Goal: Transaction & Acquisition: Book appointment/travel/reservation

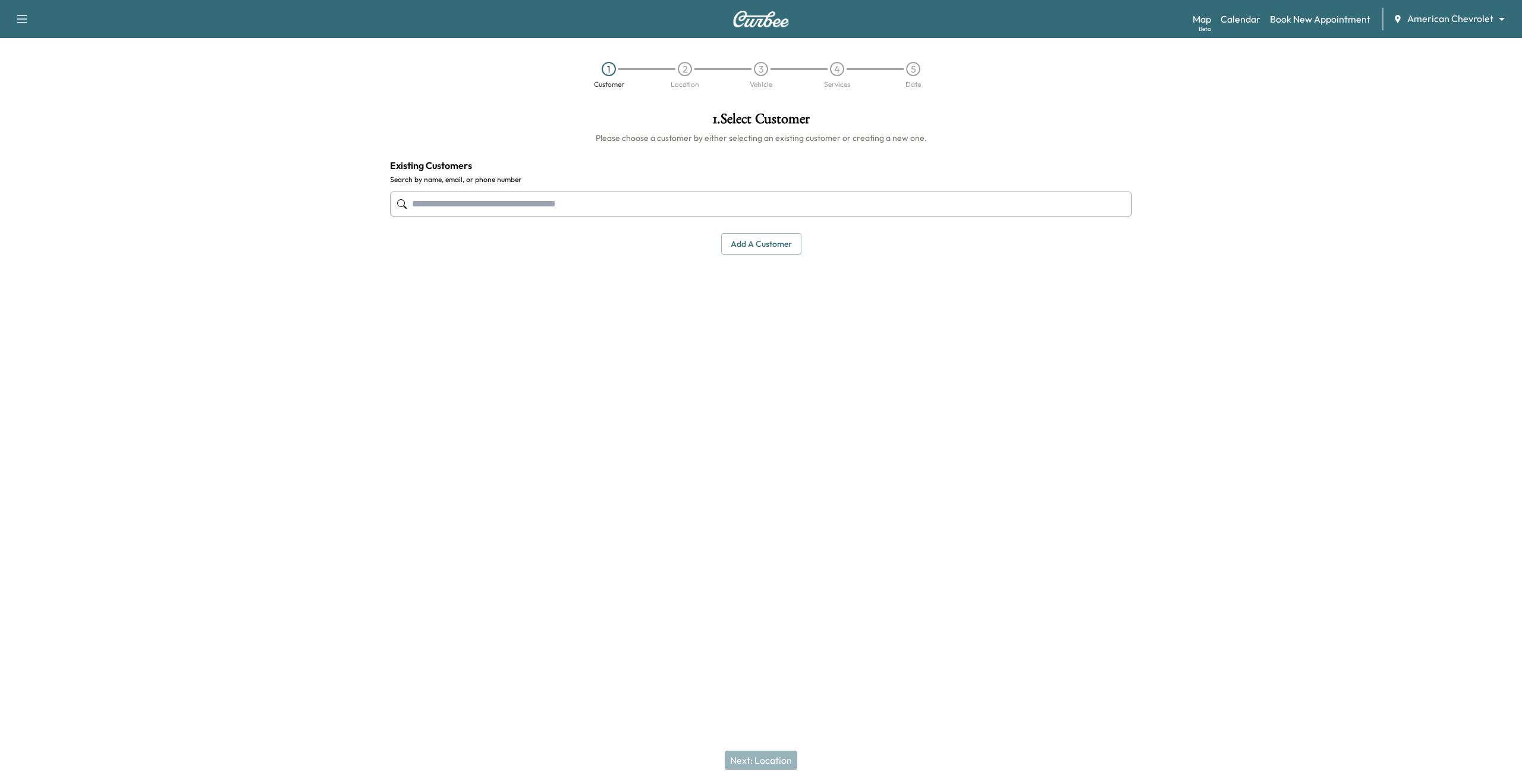
click at [1017, 101] on div "1 Customer 2 Location 3 Vehicle 4 Services 5 Date" at bounding box center [761, 75] width 1522 height 55
click at [839, 198] on input "text" at bounding box center [761, 203] width 742 height 25
type input "*"
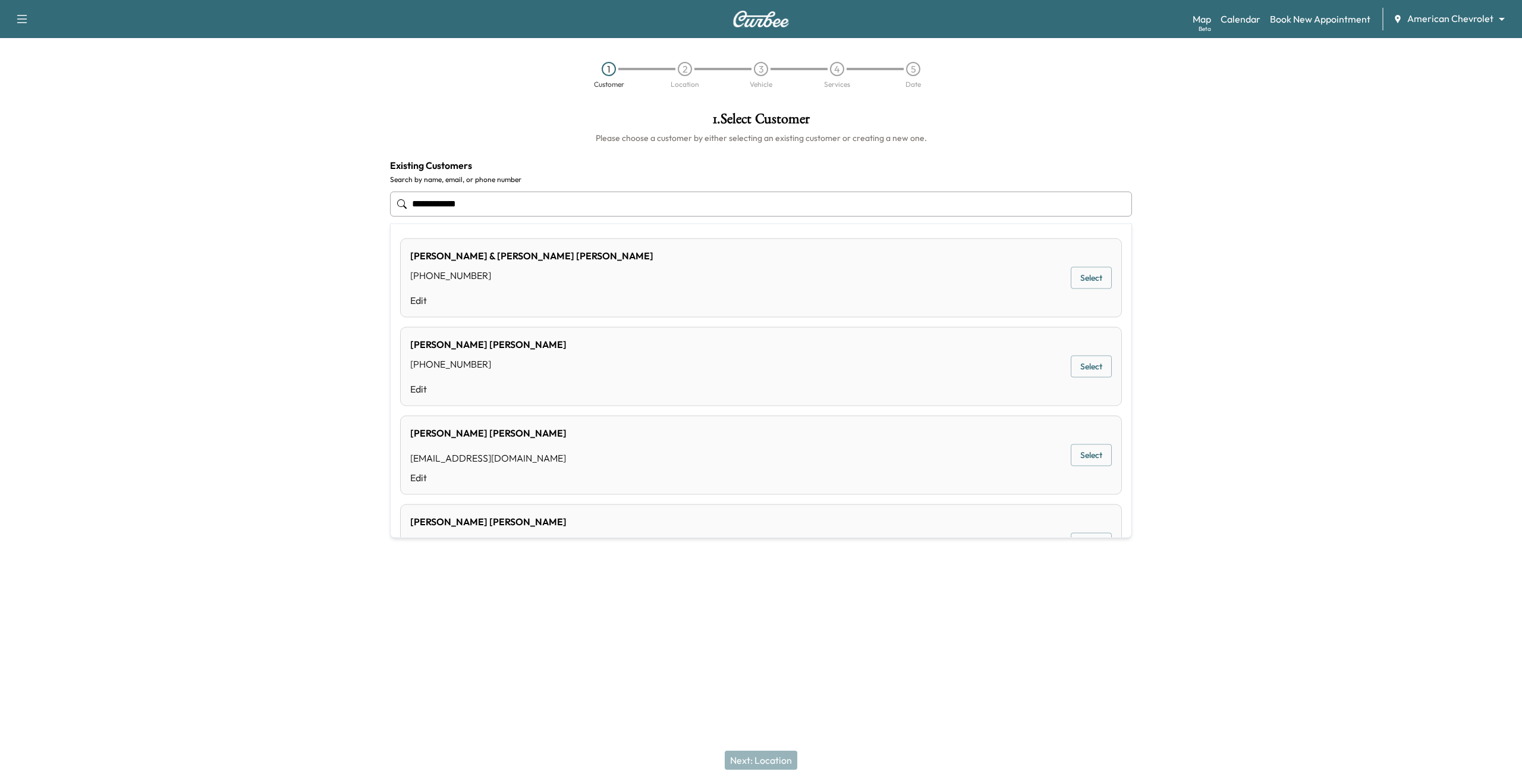
type input "**********"
drag, startPoint x: 1194, startPoint y: 217, endPoint x: 1182, endPoint y: 212, distance: 13.0
click at [1182, 212] on div at bounding box center [1332, 298] width 381 height 392
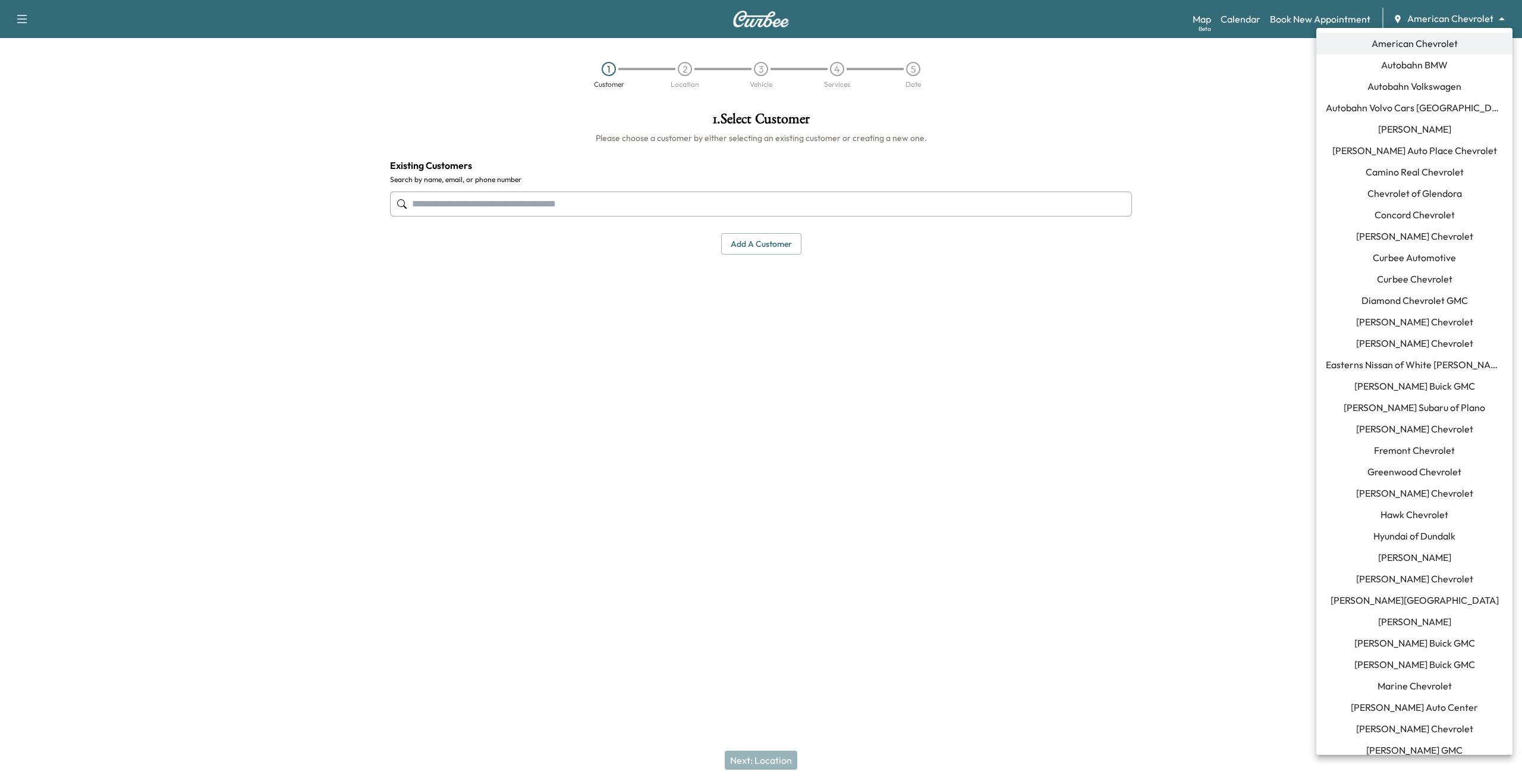
click at [1439, 14] on body "Support Log Out Map Beta Calendar Book New Appointment American Chevrolet *****…" at bounding box center [761, 392] width 1522 height 784
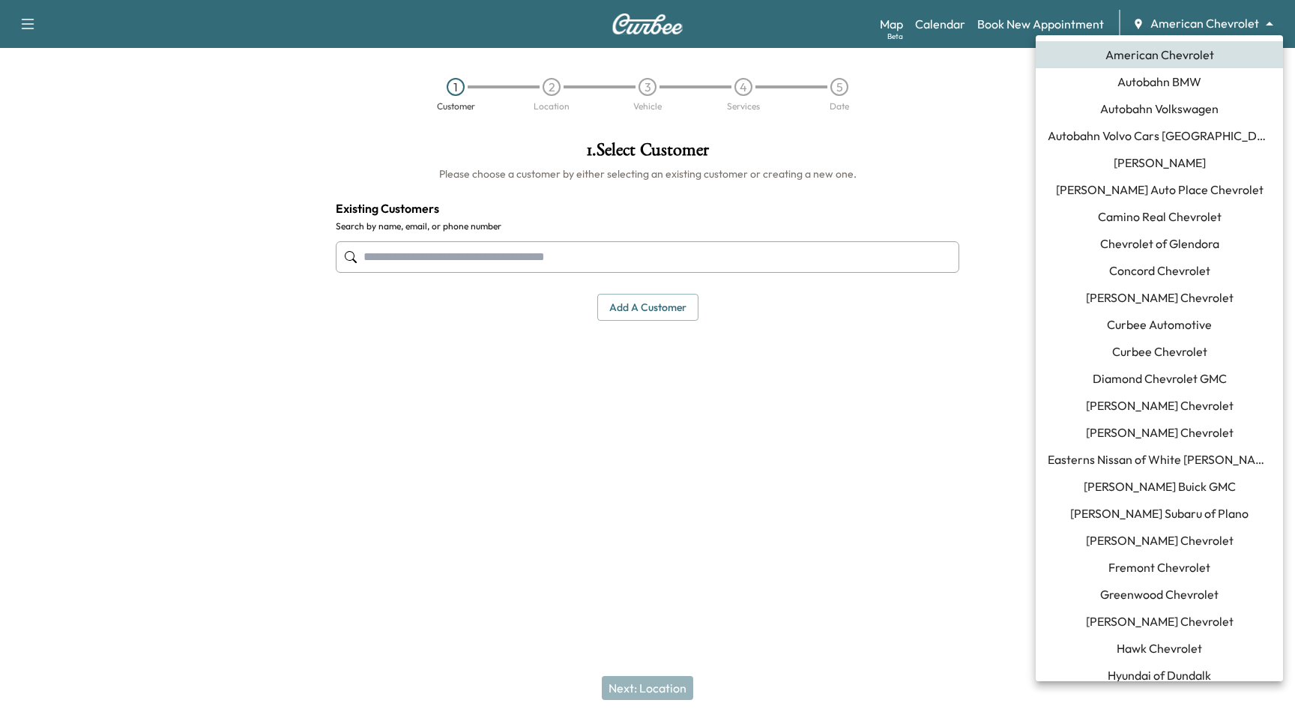
drag, startPoint x: 1230, startPoint y: 22, endPoint x: 1232, endPoint y: 32, distance: 10.0
click at [1230, 22] on body "Support Log Out Map Beta Calendar Book New Appointment American Chevrolet *****…" at bounding box center [647, 359] width 1295 height 718
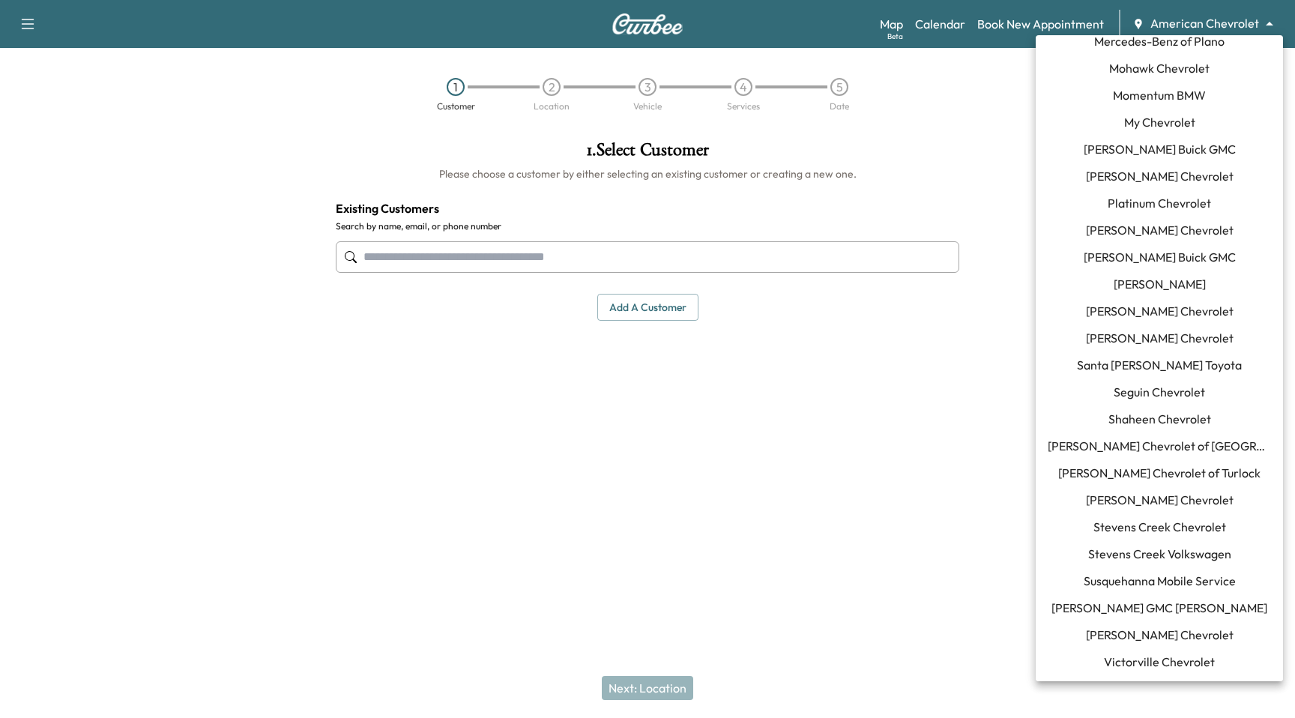
click at [1158, 614] on span "[PERSON_NAME] GMC [PERSON_NAME]" at bounding box center [1159, 608] width 216 height 18
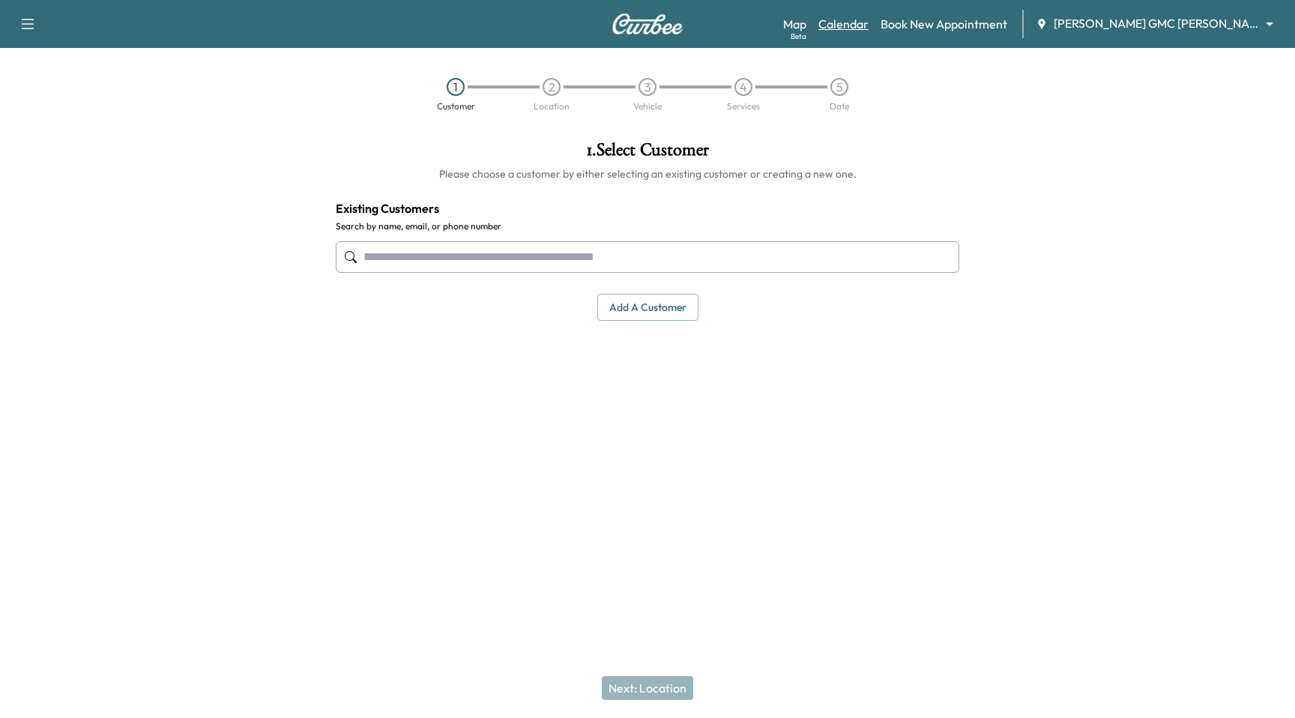
click at [868, 28] on link "Calendar" at bounding box center [843, 24] width 50 height 18
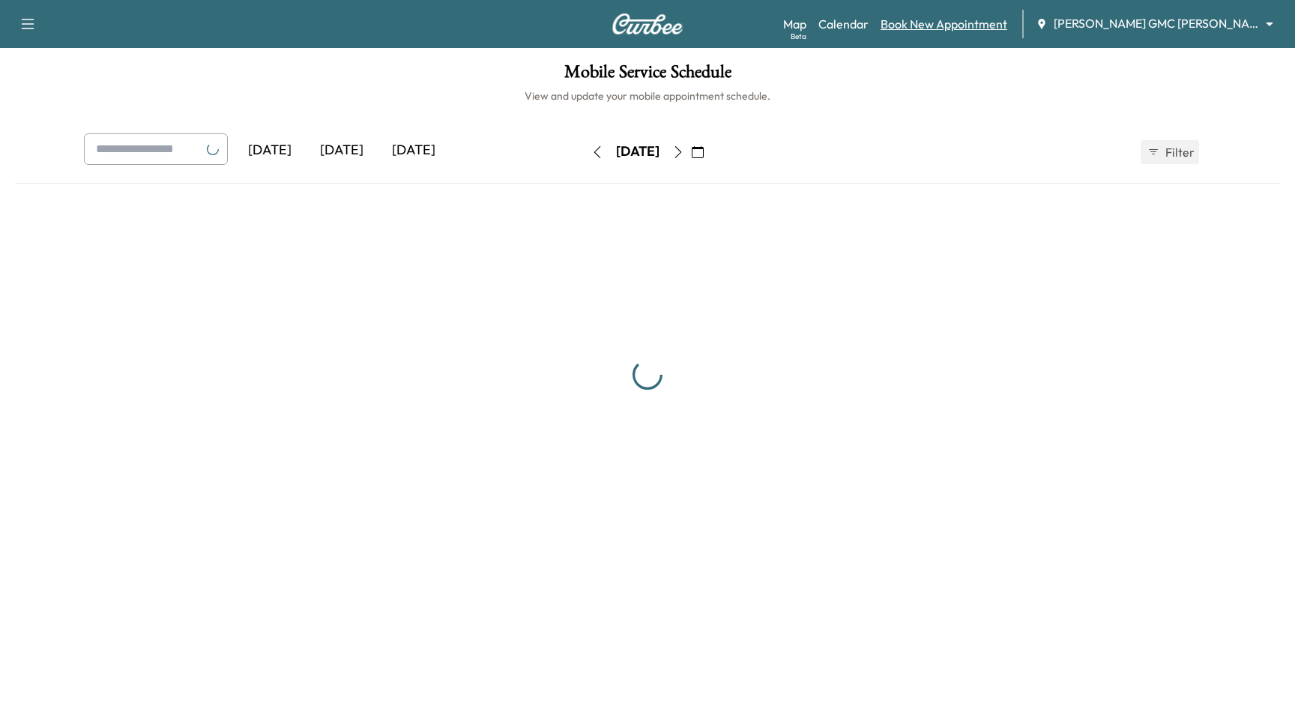
click at [947, 22] on link "Book New Appointment" at bounding box center [943, 24] width 127 height 18
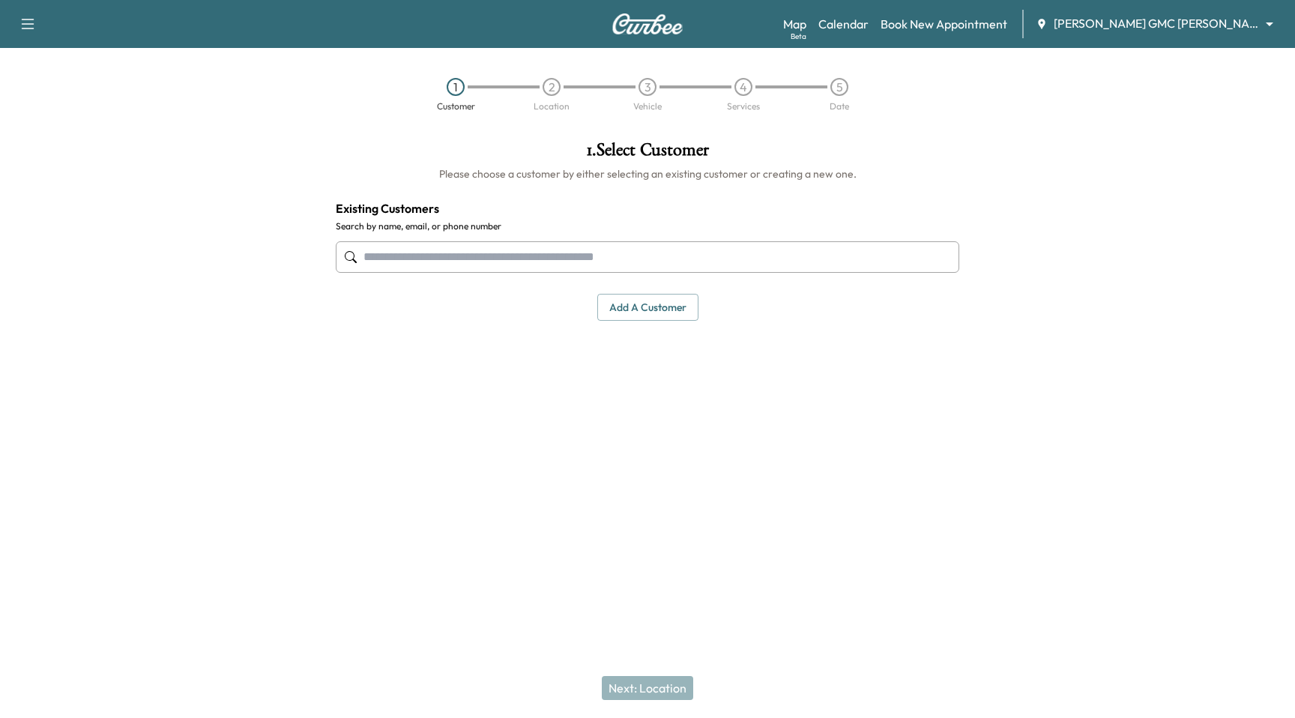
click at [556, 261] on input "text" at bounding box center [647, 256] width 623 height 31
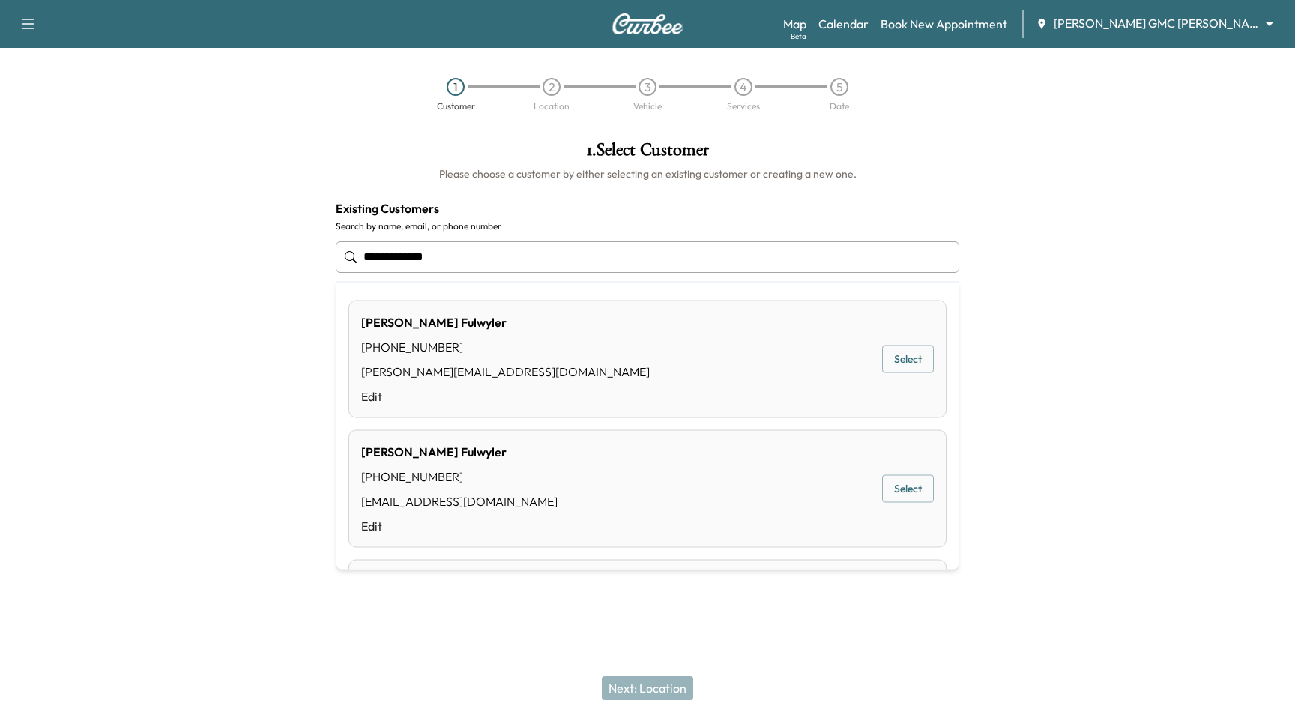
click at [901, 367] on button "Select" at bounding box center [908, 359] width 52 height 28
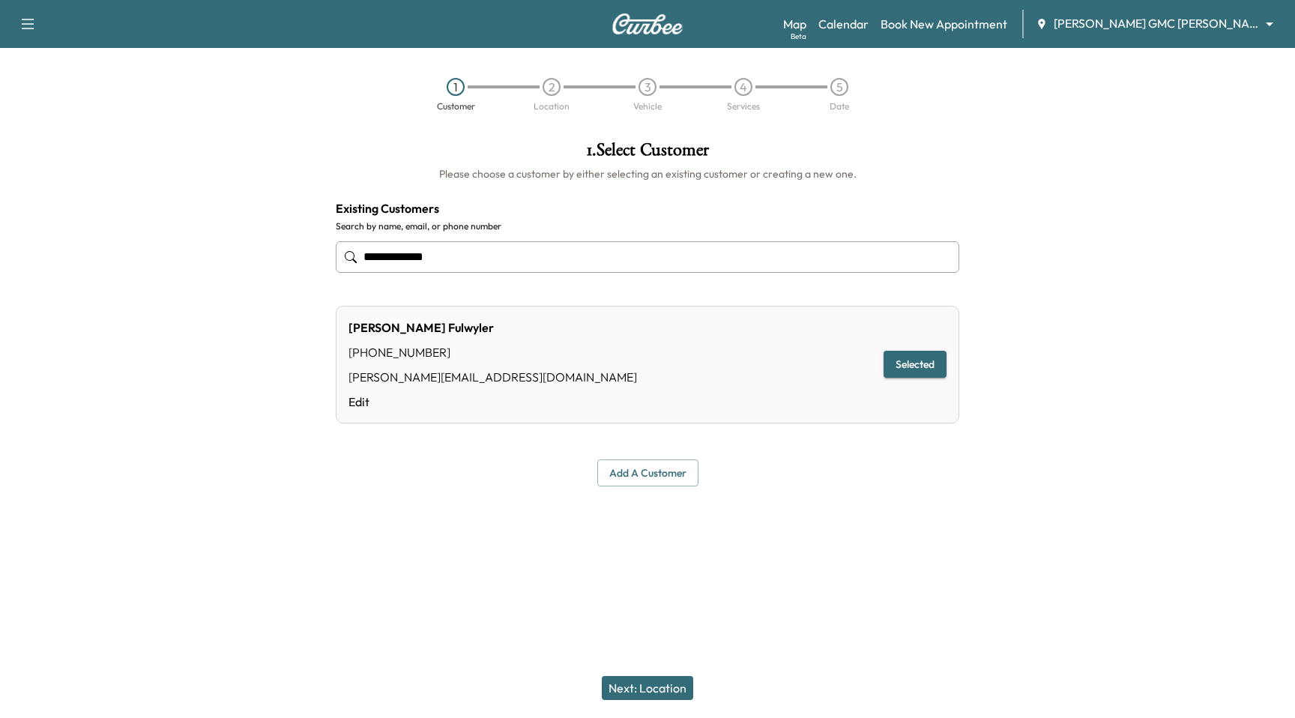
type input "**********"
click at [650, 693] on button "Next: Location" at bounding box center [647, 688] width 91 height 24
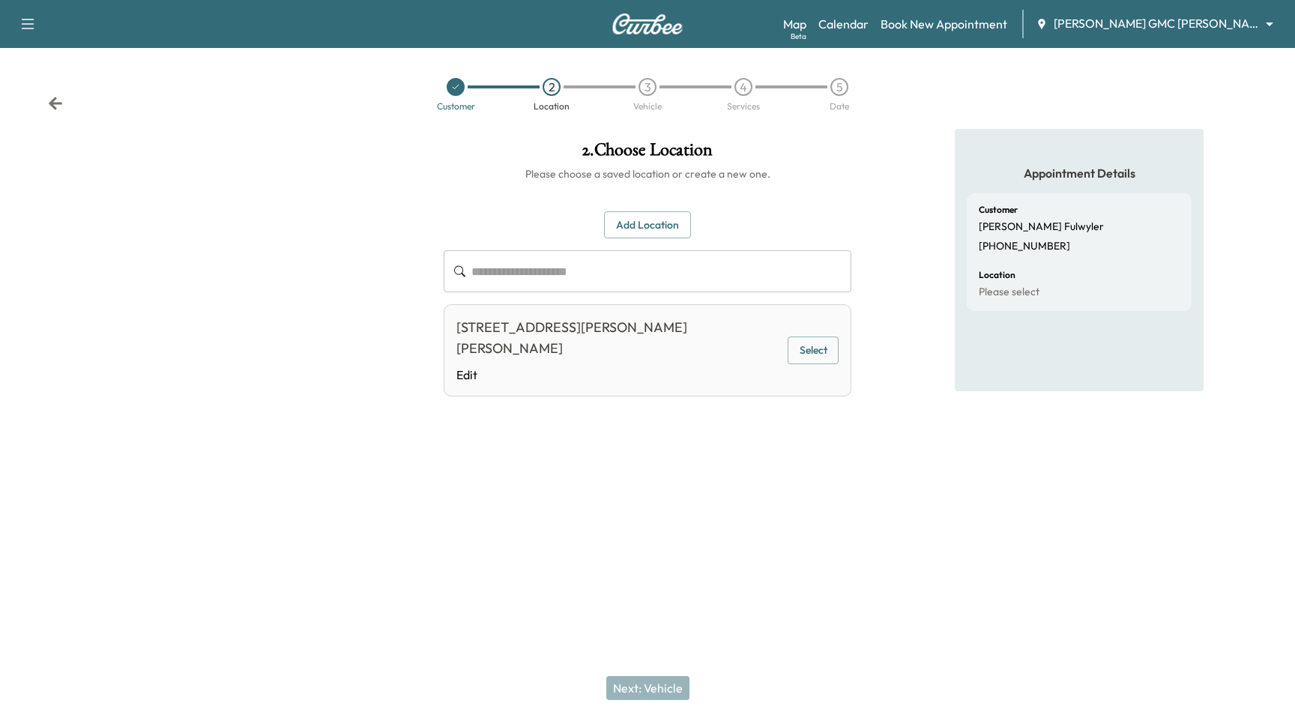
click at [807, 343] on button "Select" at bounding box center [812, 350] width 51 height 28
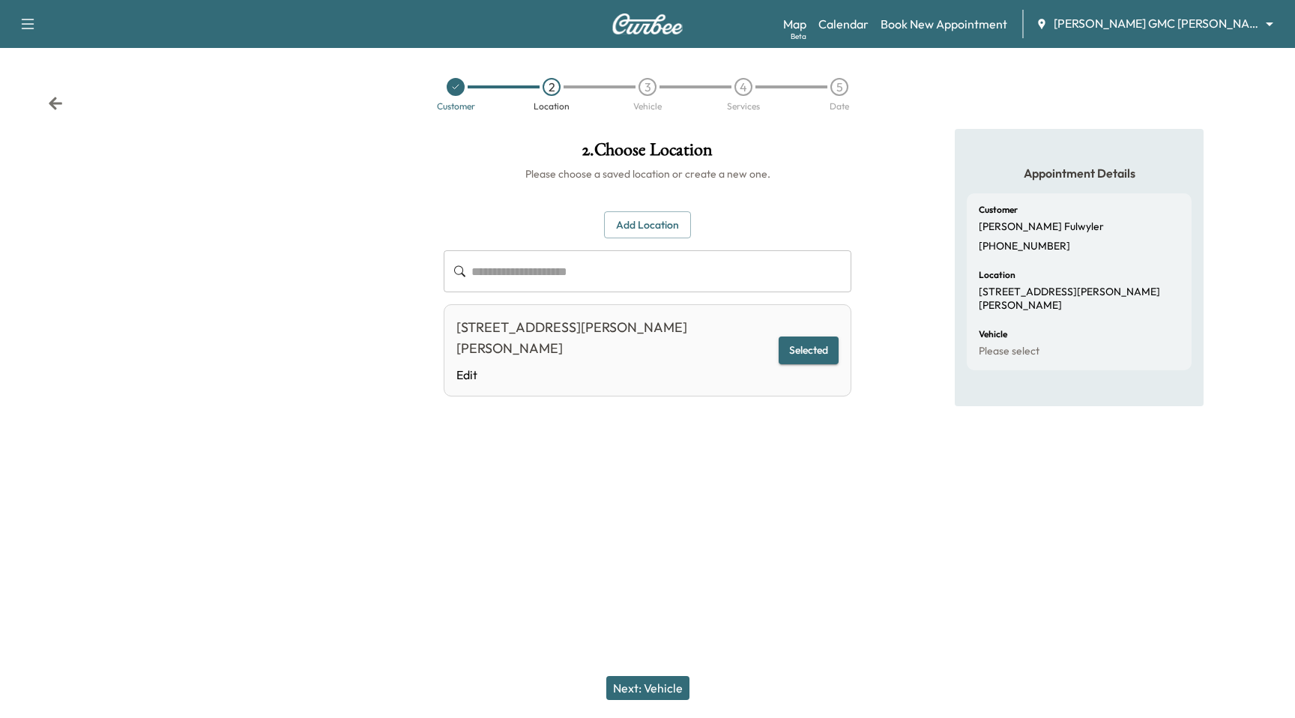
click at [636, 694] on button "Next: Vehicle" at bounding box center [647, 688] width 83 height 24
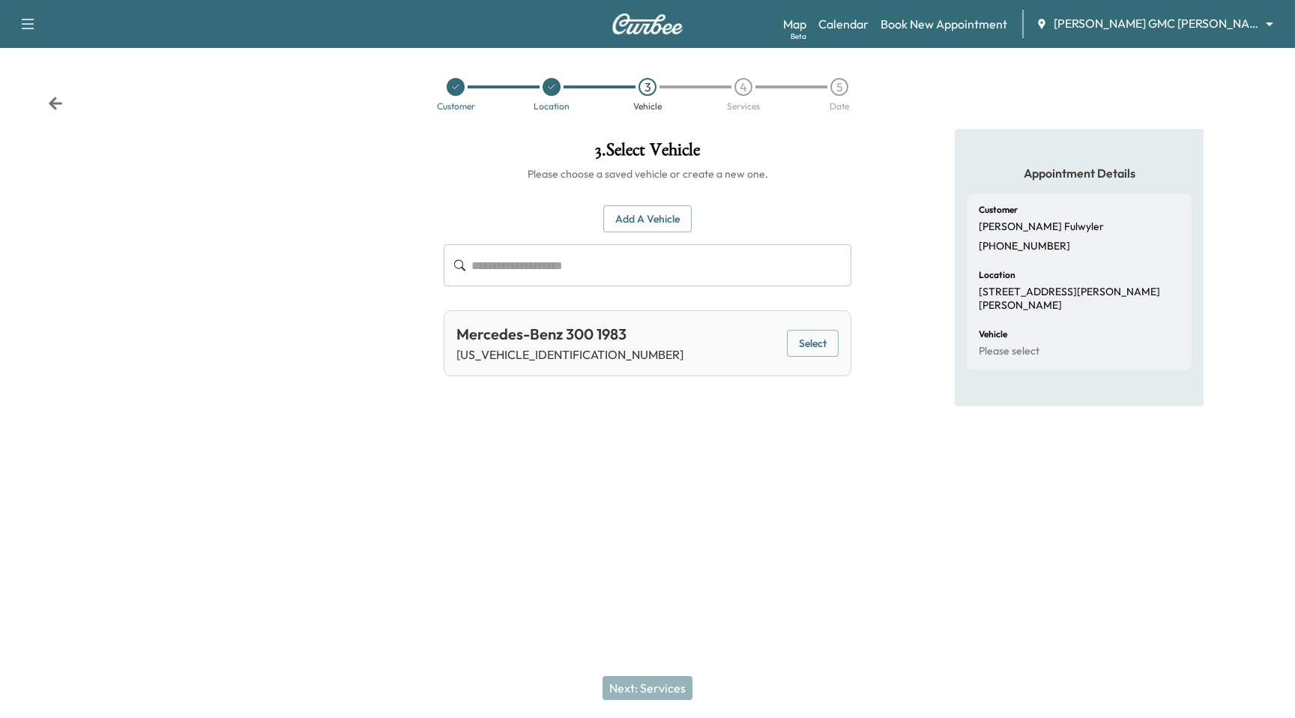
click at [45, 112] on div "Customer Location 3 Vehicle 4 Services 5 Date" at bounding box center [647, 94] width 1295 height 69
click at [457, 91] on icon at bounding box center [455, 86] width 9 height 9
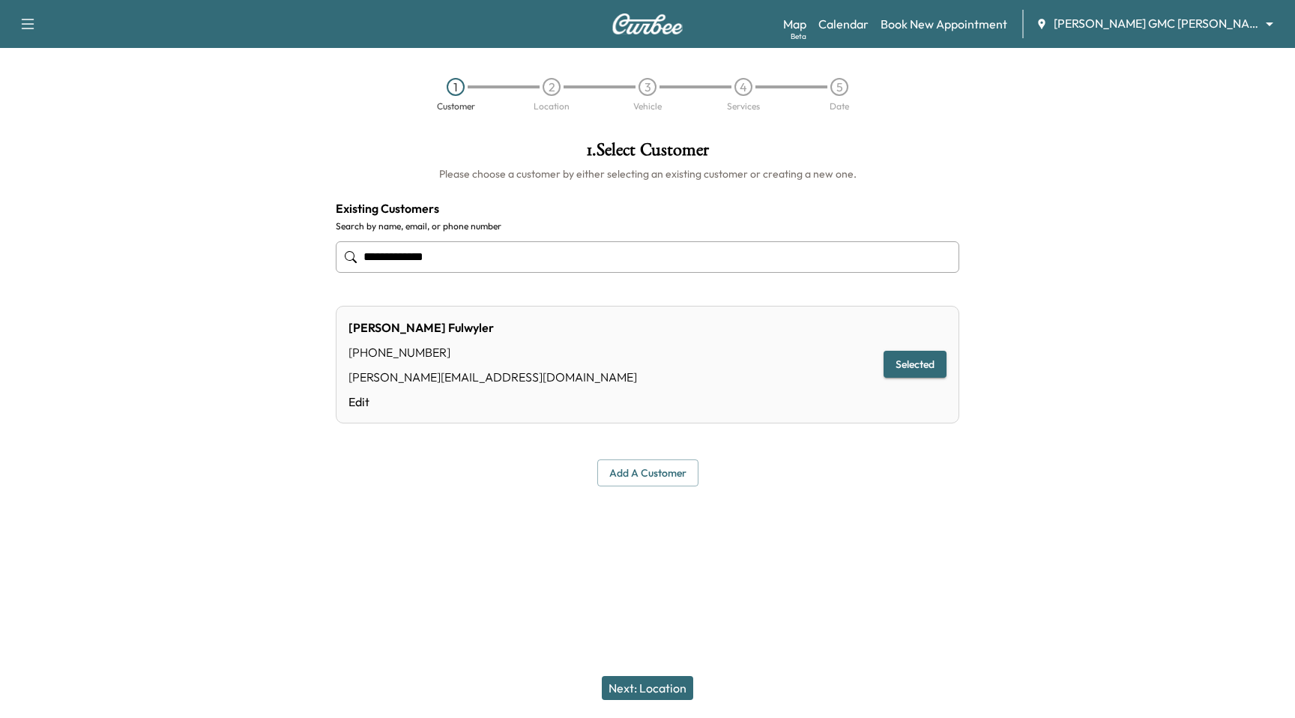
click at [416, 256] on input "**********" at bounding box center [647, 256] width 623 height 31
click at [416, 254] on input "**********" at bounding box center [647, 256] width 623 height 31
click at [429, 253] on input "**********" at bounding box center [647, 256] width 623 height 31
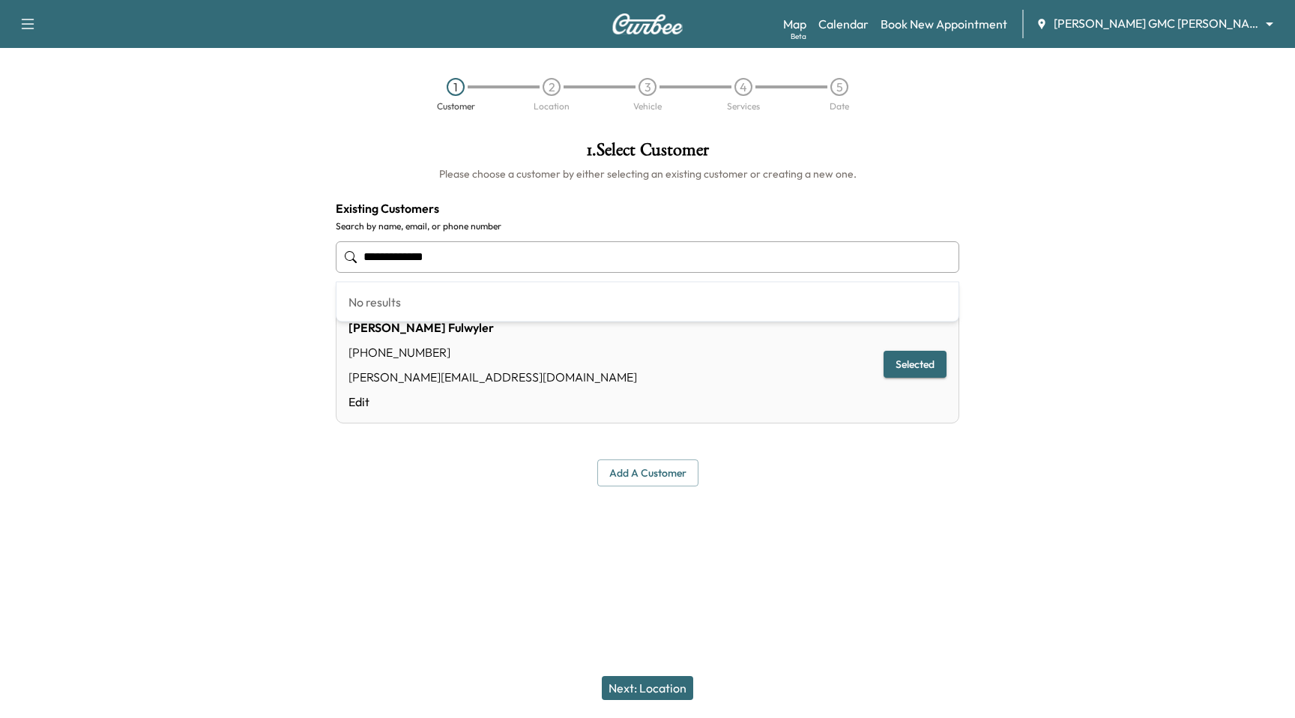
click at [429, 253] on input "**********" at bounding box center [647, 256] width 623 height 31
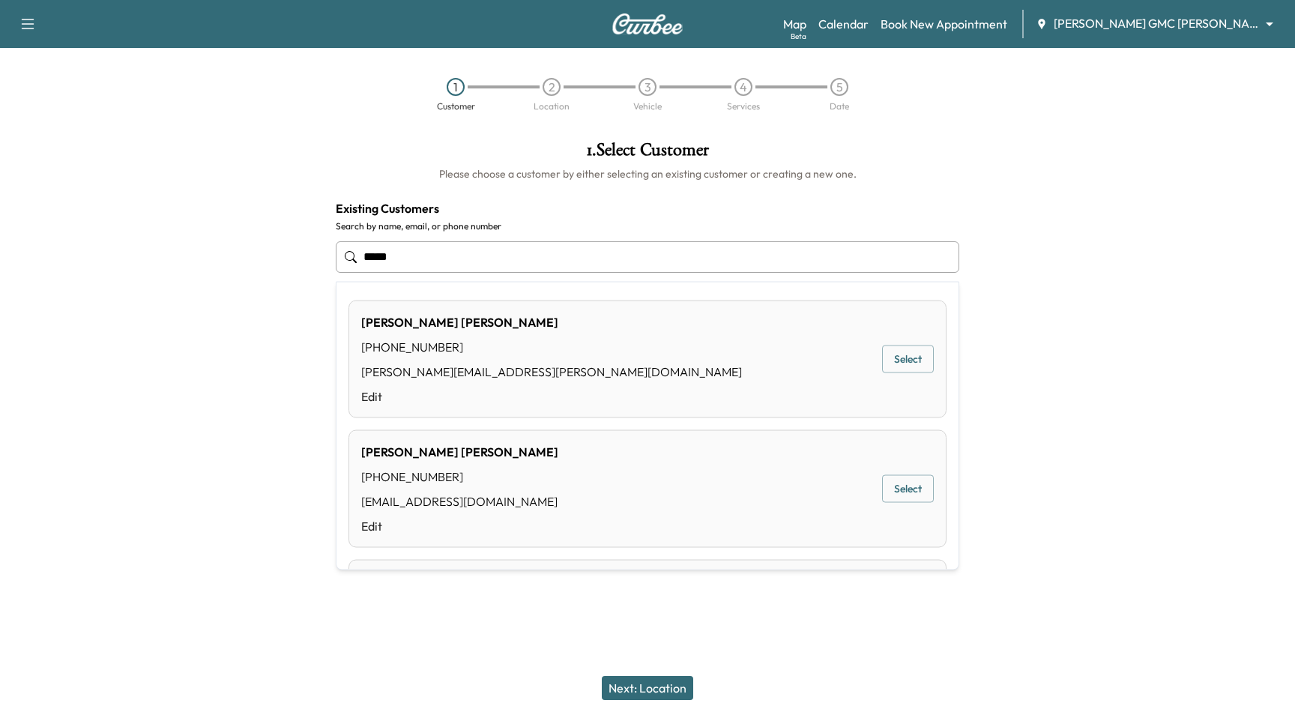
click at [912, 360] on button "Select" at bounding box center [908, 359] width 52 height 28
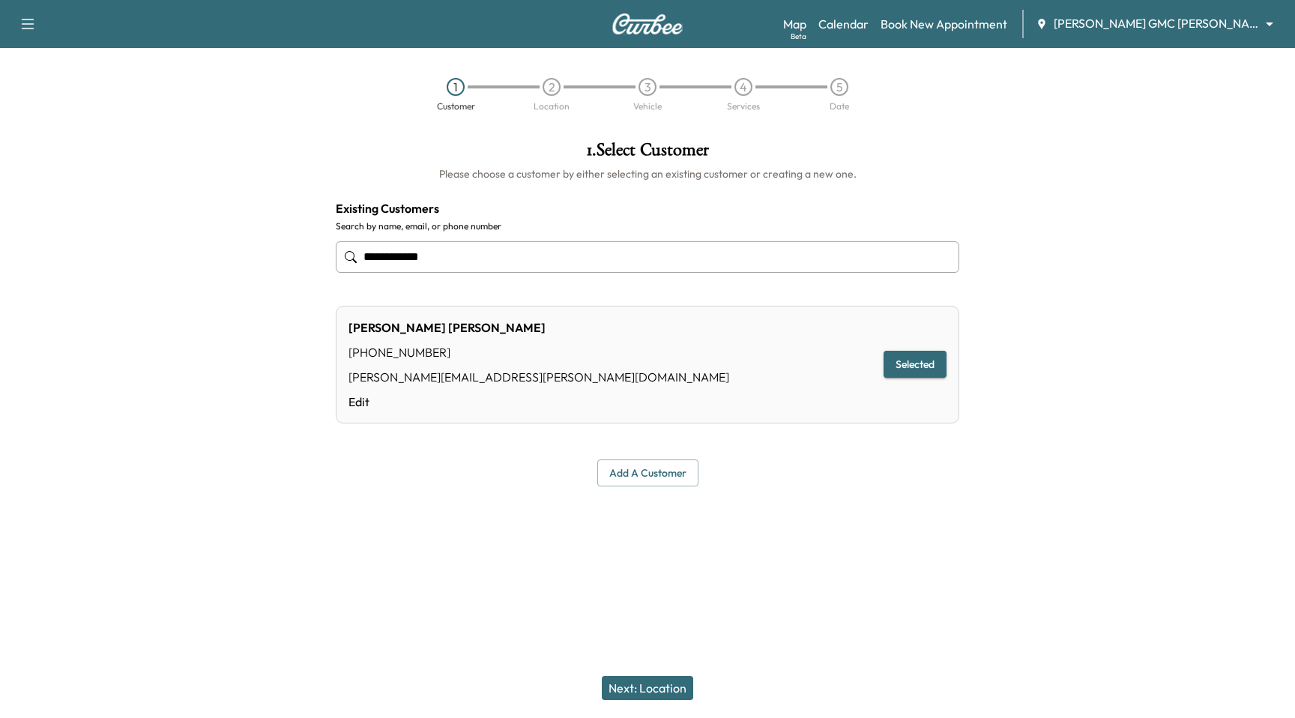
type input "**********"
click at [666, 692] on button "Next: Location" at bounding box center [647, 688] width 91 height 24
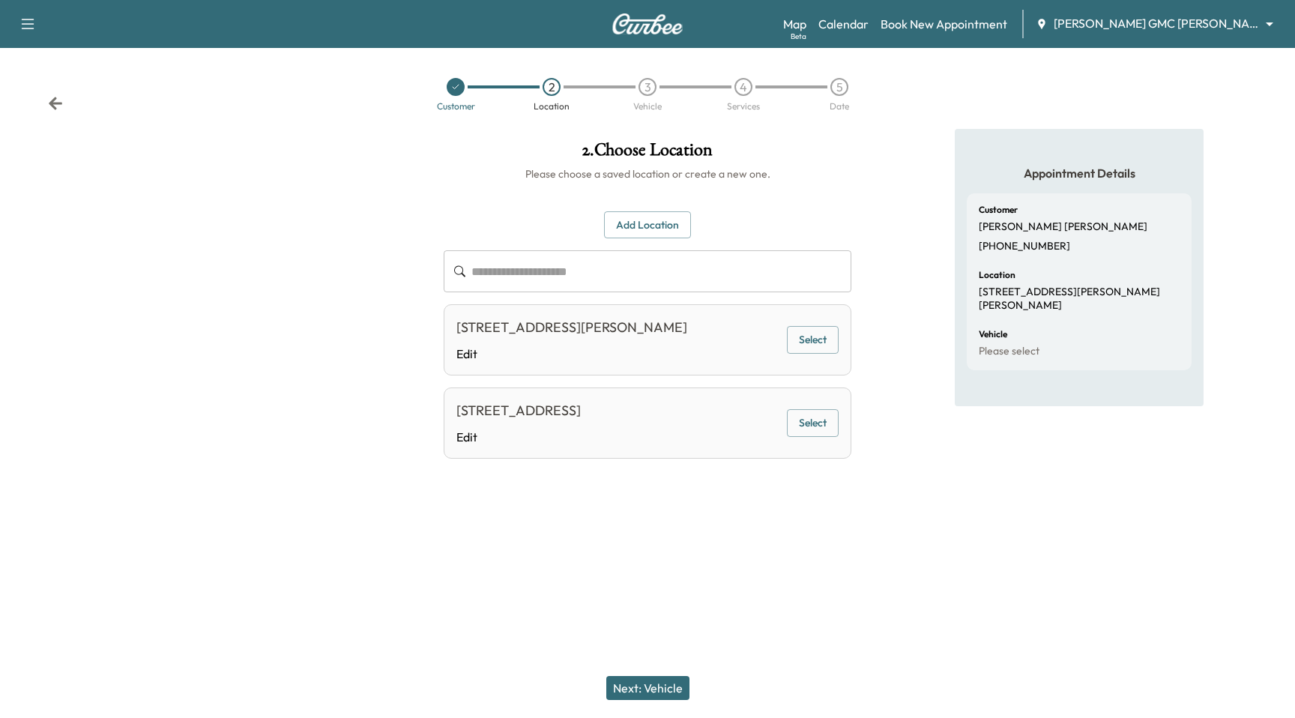
click at [587, 326] on div "[STREET_ADDRESS][PERSON_NAME]" at bounding box center [571, 327] width 231 height 21
copy div "[STREET_ADDRESS][PERSON_NAME]"
click at [862, 28] on link "Calendar" at bounding box center [843, 24] width 50 height 18
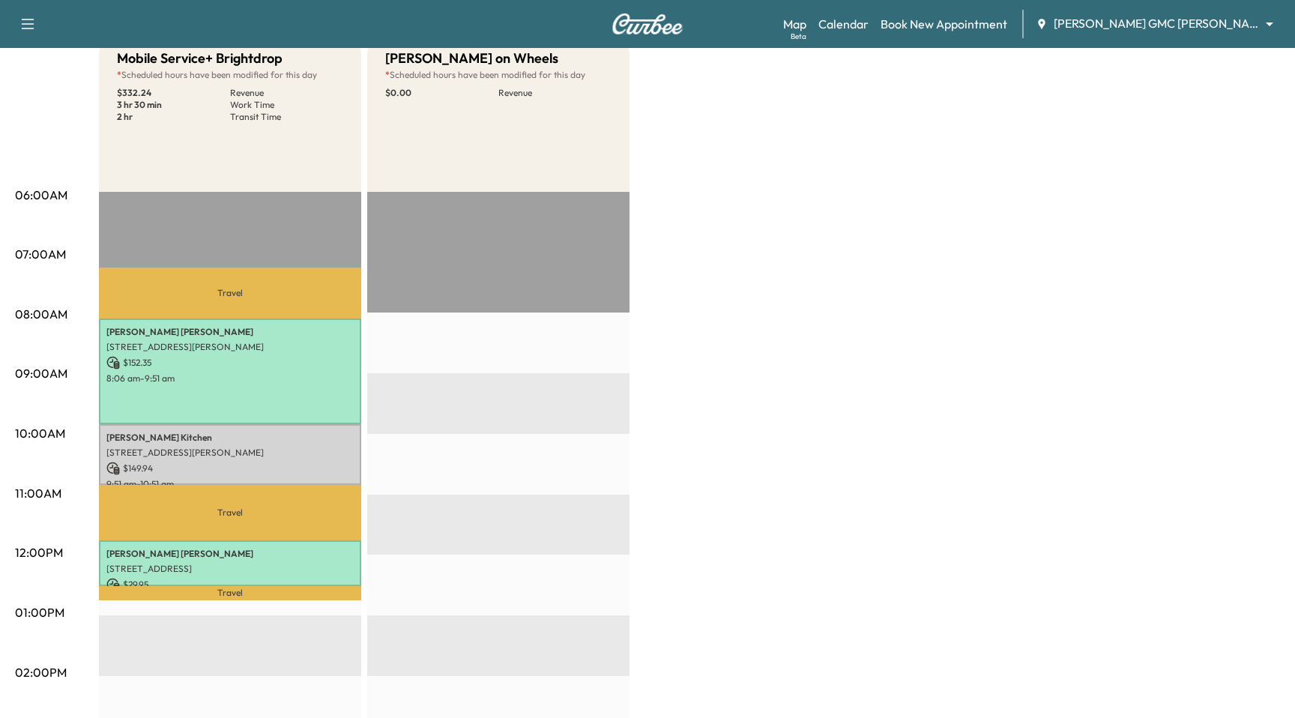
scroll to position [323, 0]
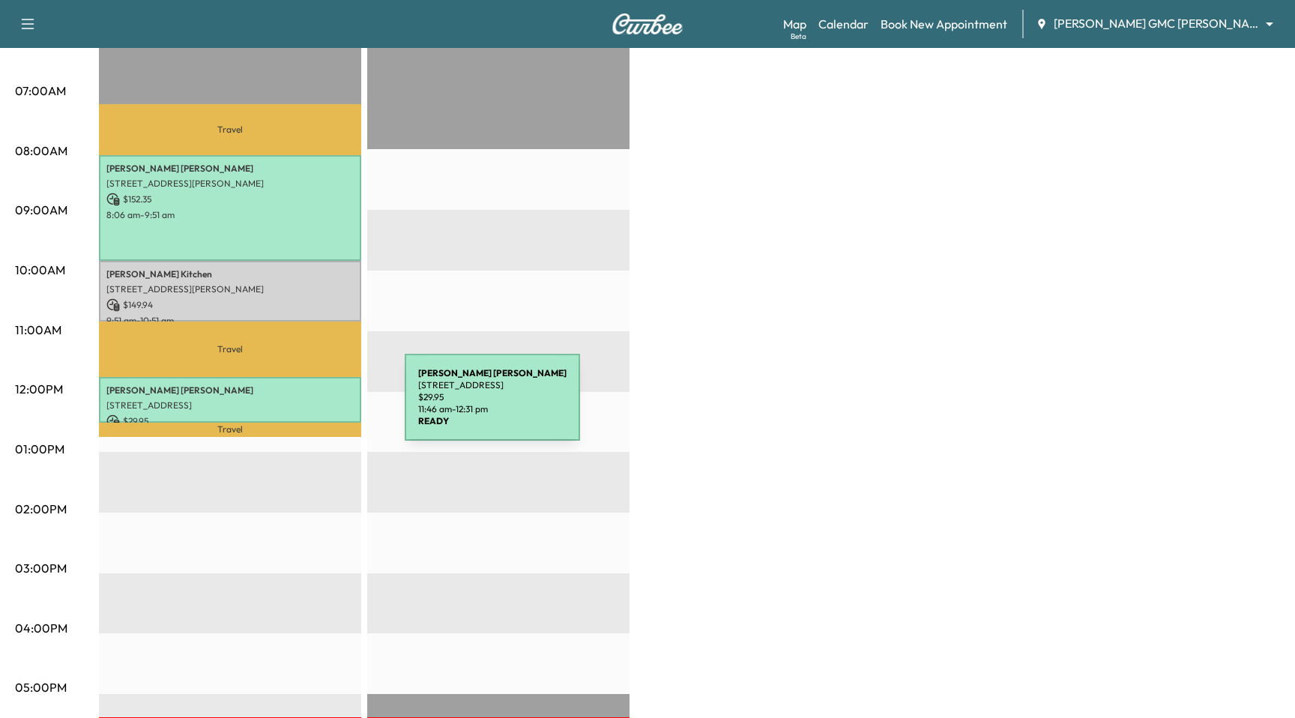
click at [292, 406] on p "[STREET_ADDRESS]" at bounding box center [229, 405] width 247 height 12
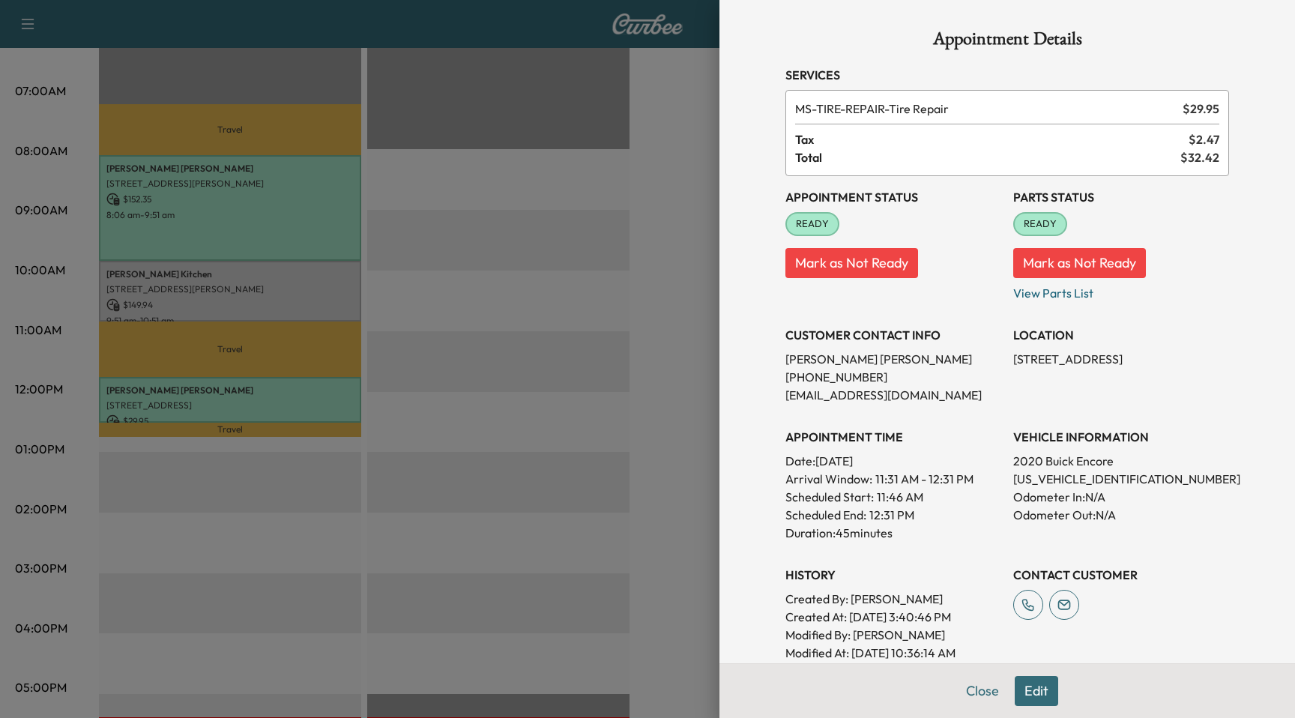
click at [292, 406] on div at bounding box center [647, 359] width 1295 height 718
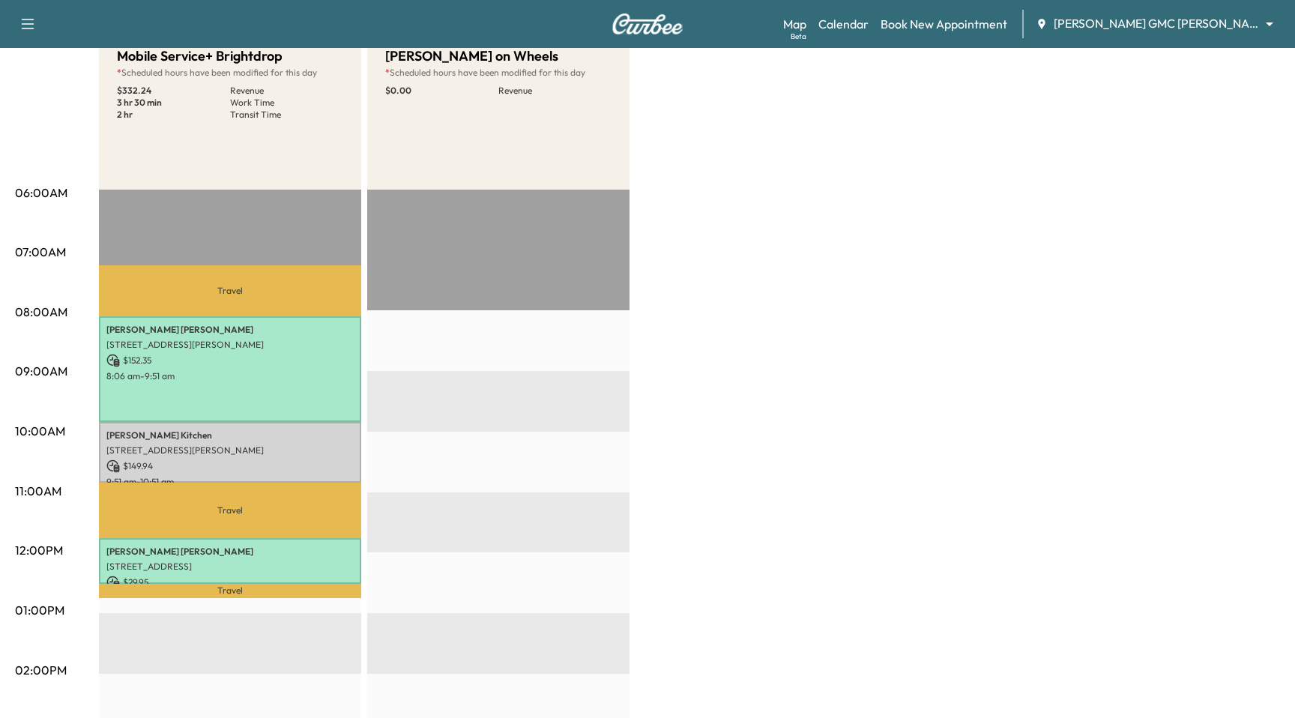
scroll to position [0, 0]
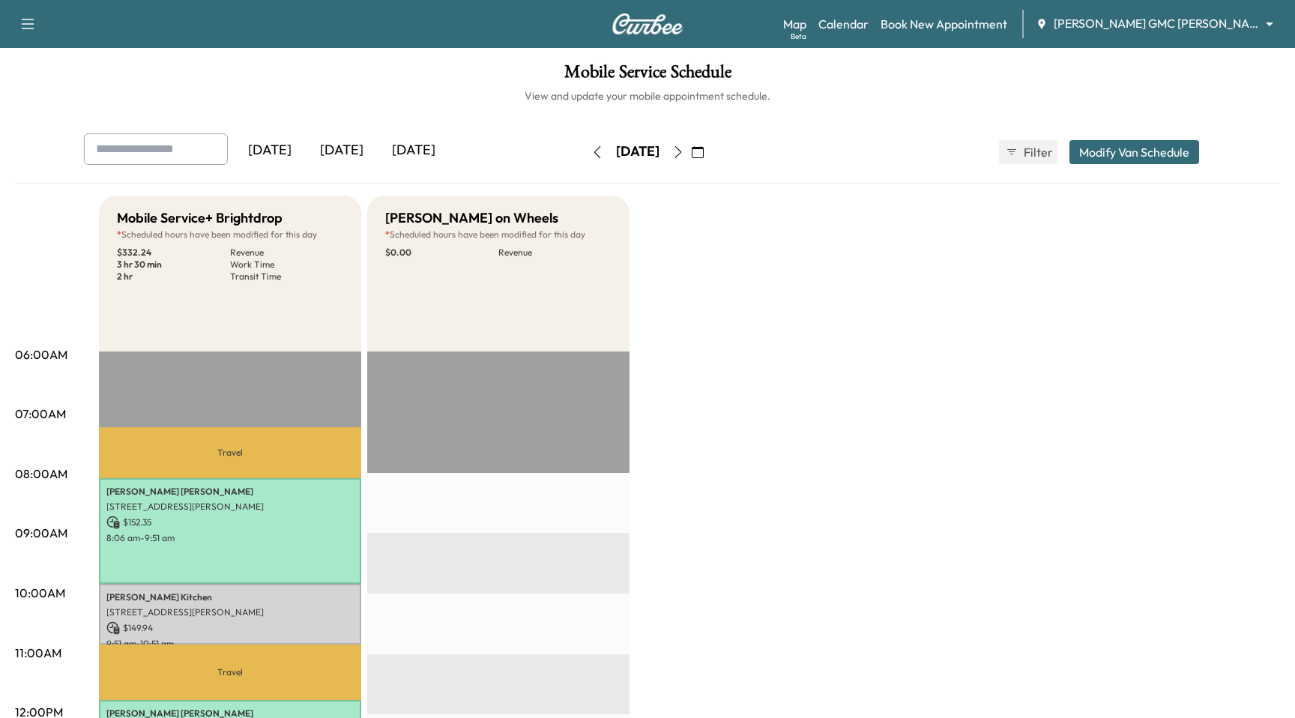
click at [684, 151] on icon "button" at bounding box center [678, 152] width 12 height 12
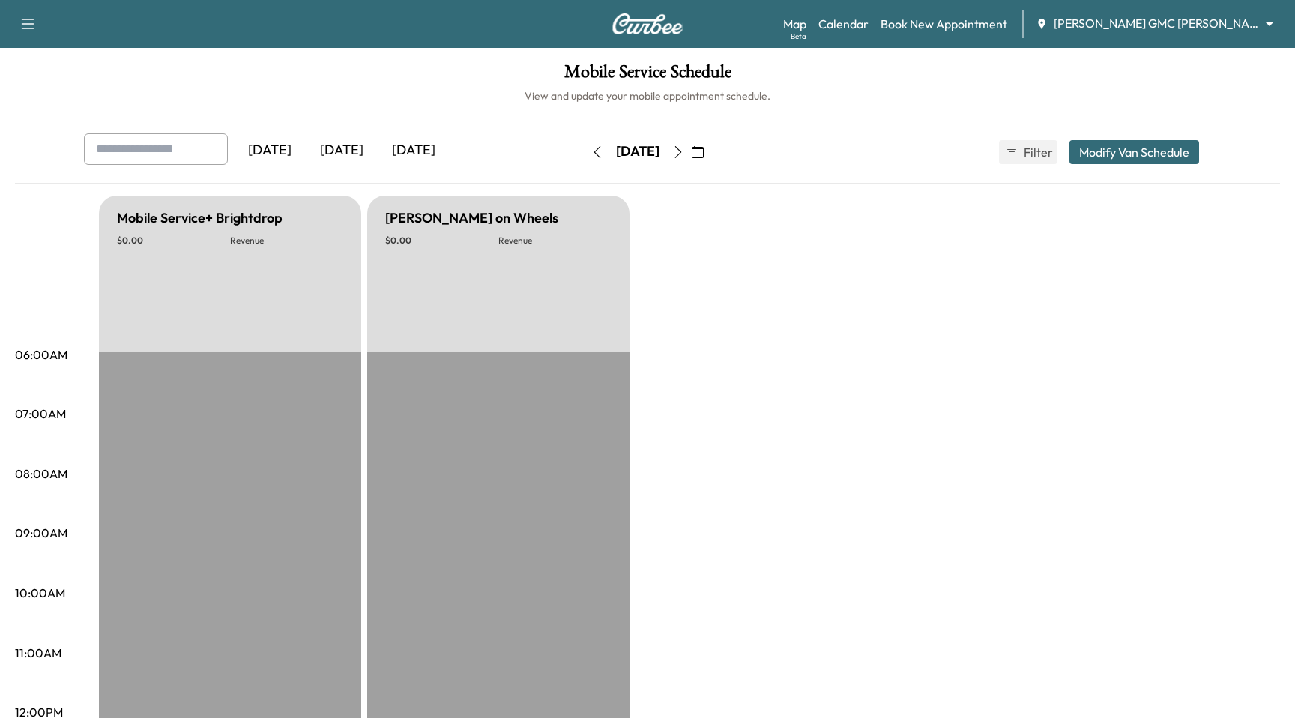
click at [691, 150] on button "button" at bounding box center [677, 152] width 25 height 24
click at [684, 151] on icon "button" at bounding box center [678, 152] width 12 height 12
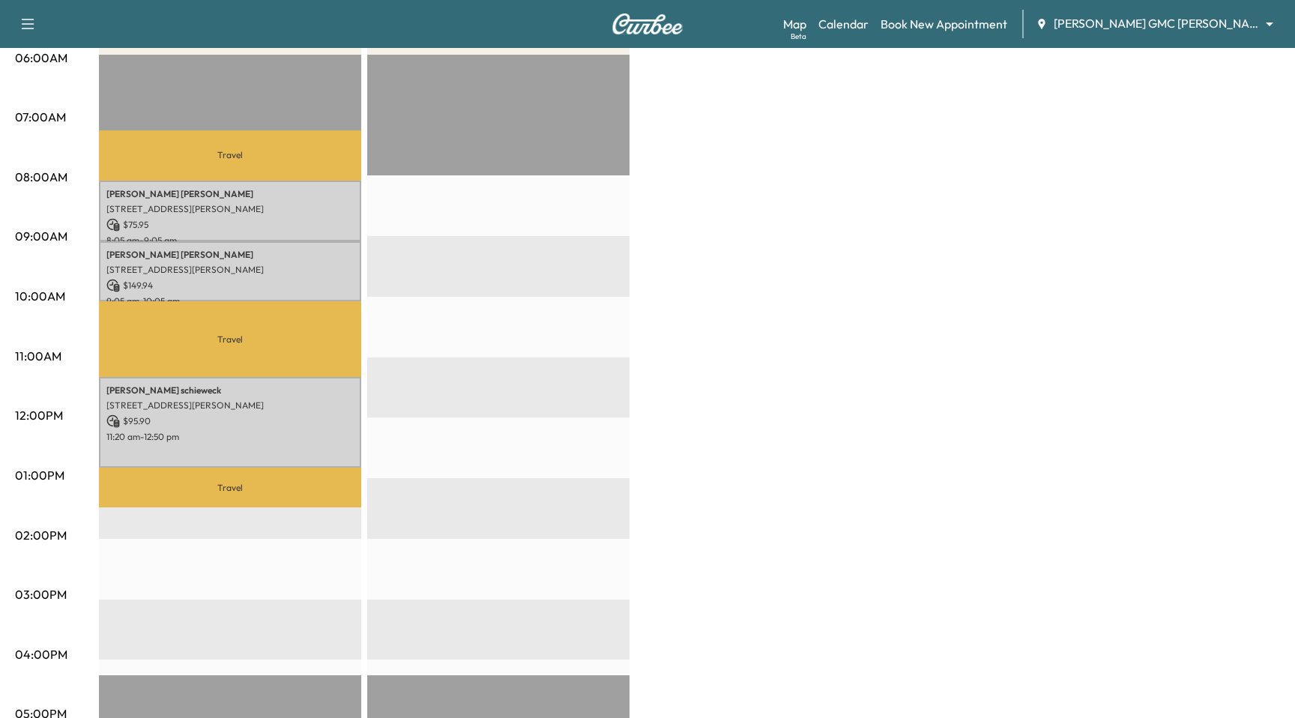
scroll to position [3, 0]
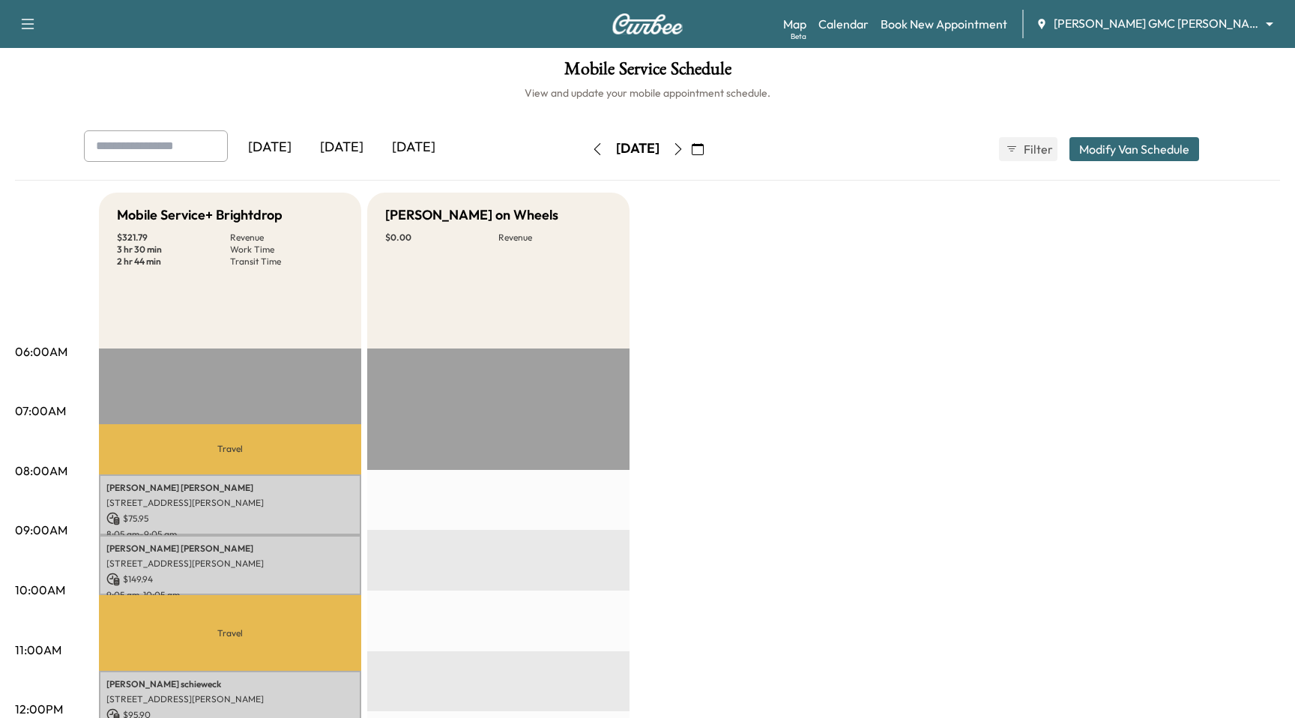
click at [684, 143] on icon "button" at bounding box center [678, 149] width 12 height 12
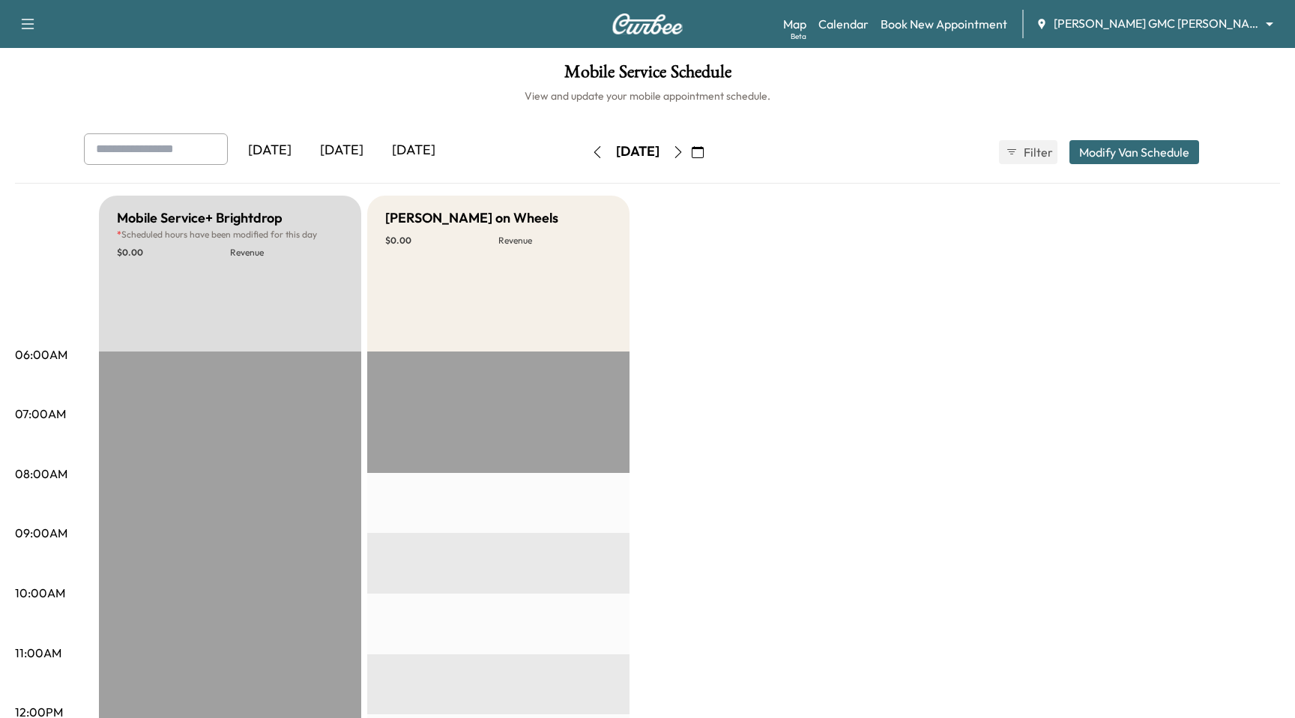
click at [691, 142] on button "button" at bounding box center [677, 152] width 25 height 24
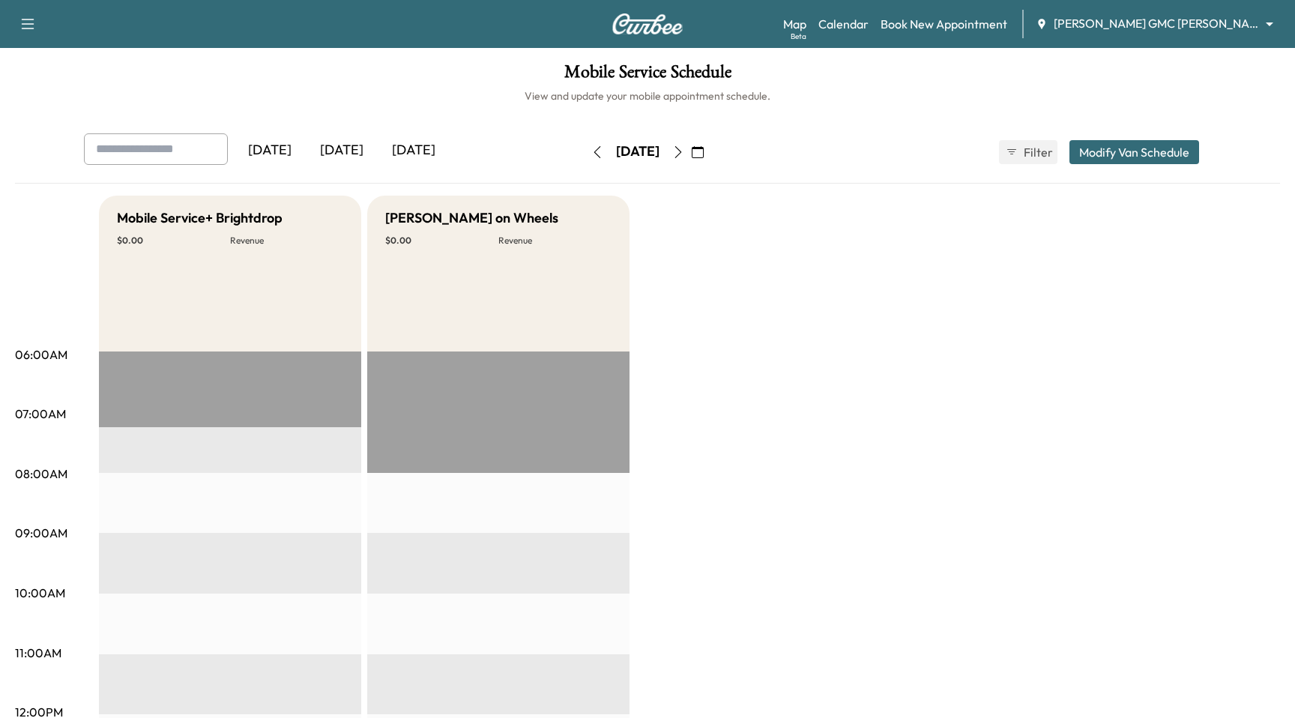
click at [684, 156] on icon "button" at bounding box center [678, 152] width 12 height 12
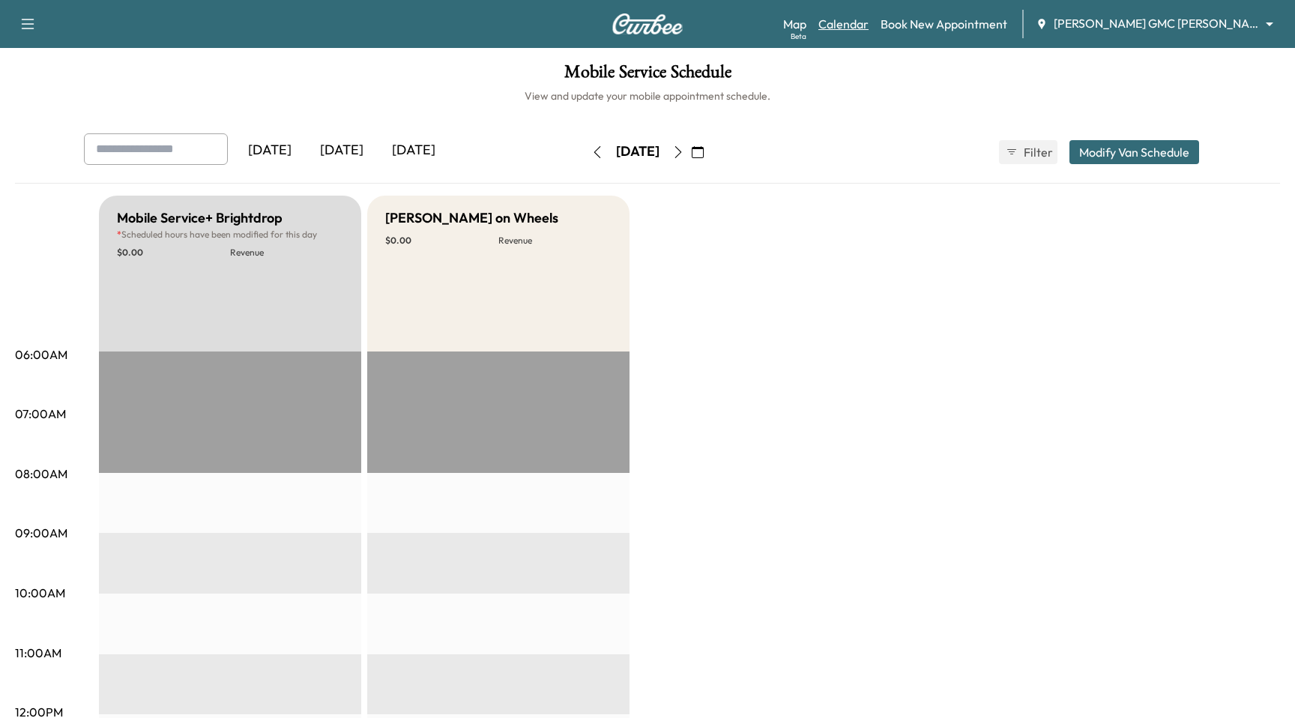
click at [868, 28] on link "Calendar" at bounding box center [843, 24] width 50 height 18
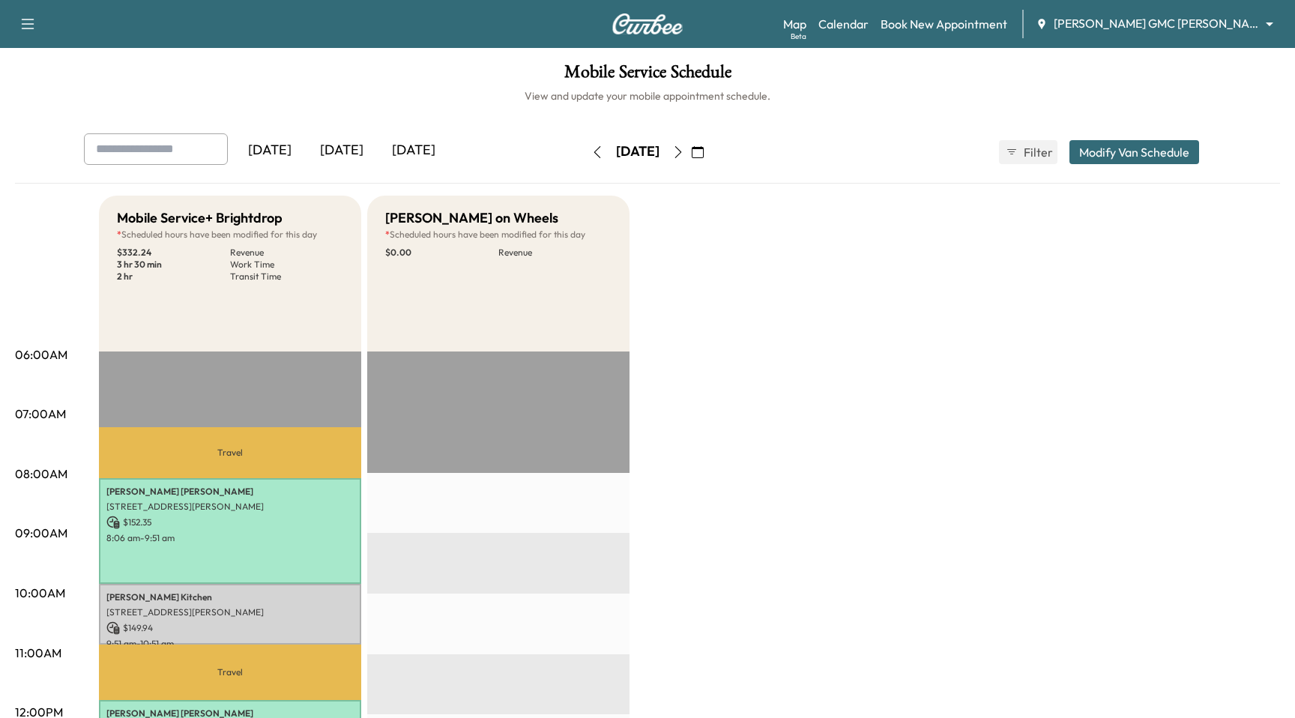
click at [584, 160] on button "button" at bounding box center [596, 152] width 25 height 24
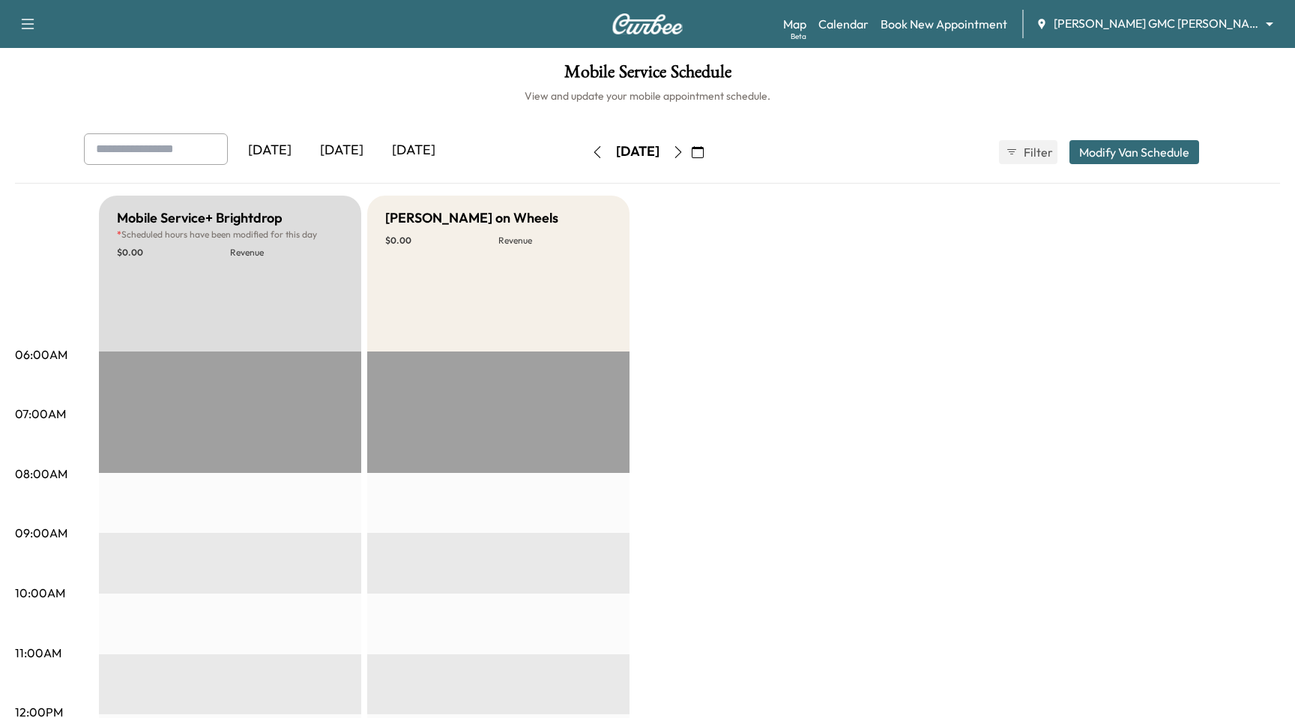
click at [584, 156] on button "button" at bounding box center [596, 152] width 25 height 24
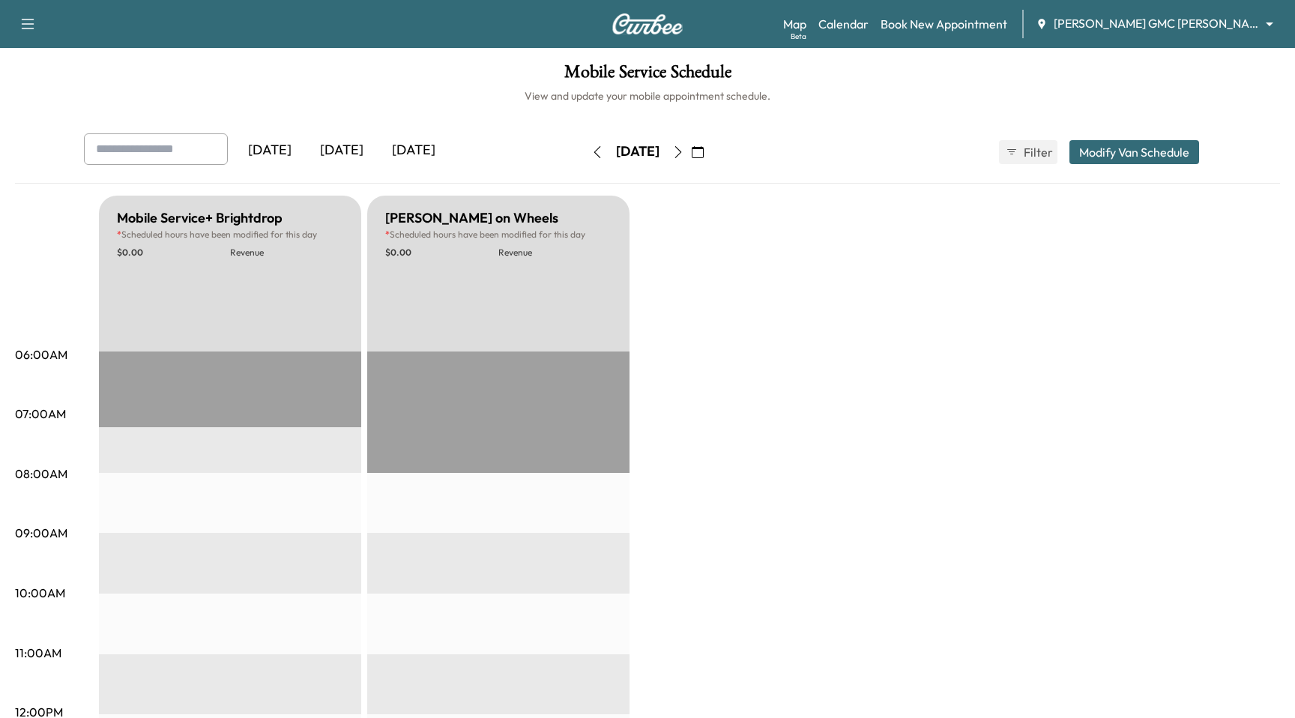
click at [584, 153] on button "button" at bounding box center [596, 152] width 25 height 24
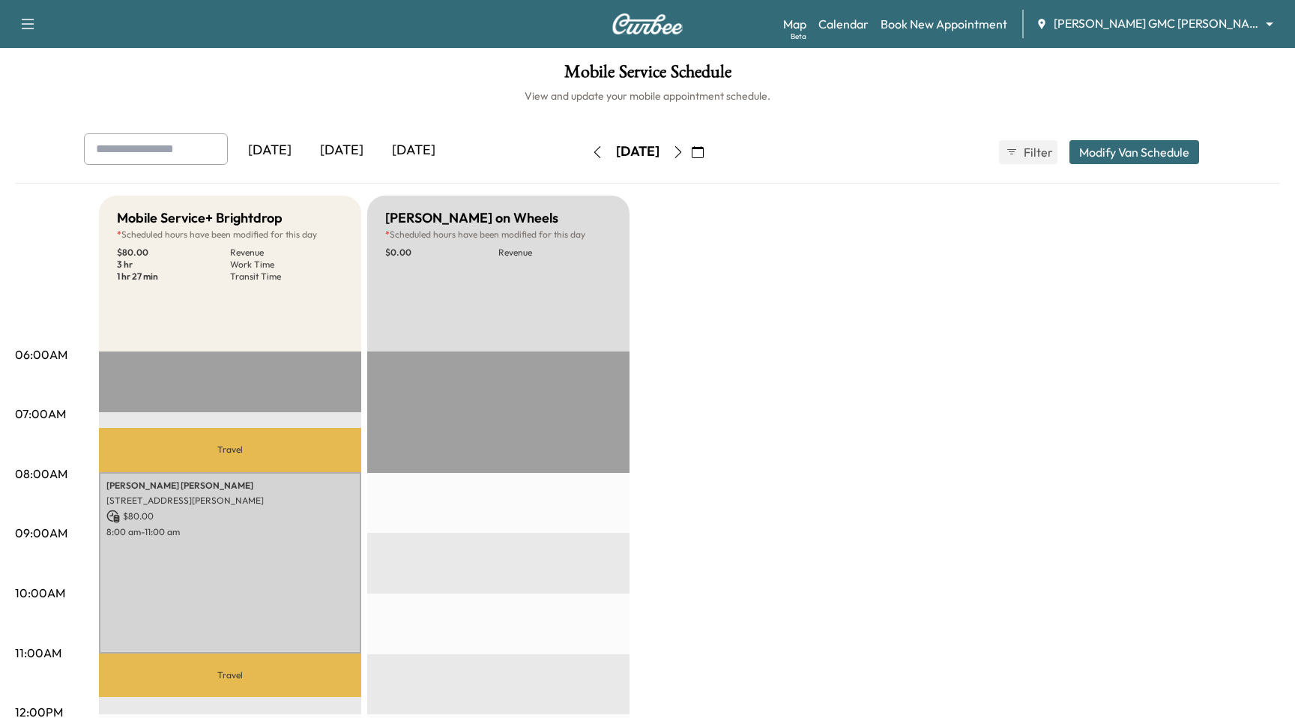
click at [594, 153] on icon "button" at bounding box center [597, 152] width 7 height 12
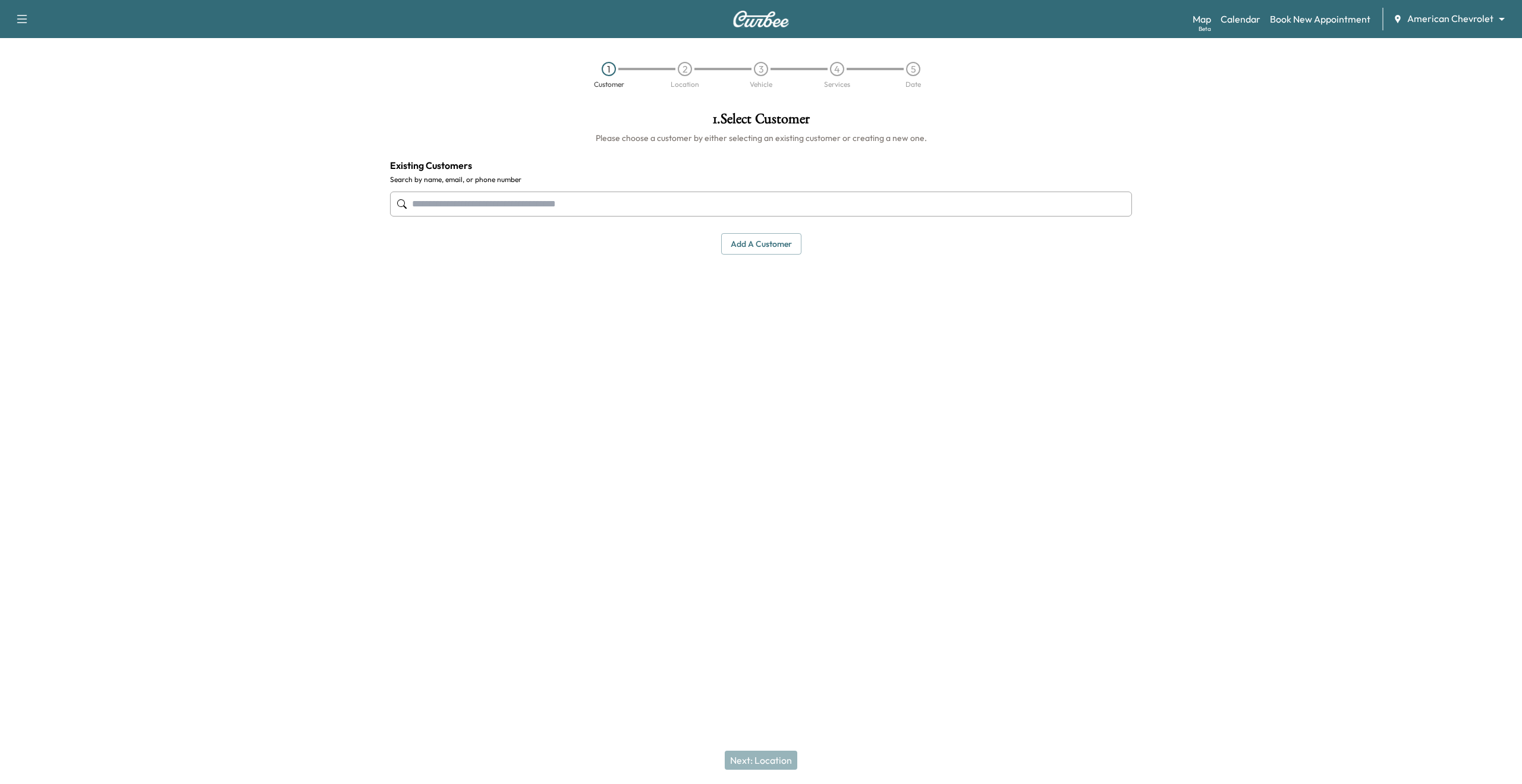
drag, startPoint x: 1368, startPoint y: 353, endPoint x: 1393, endPoint y: 56, distance: 298.1
click at [1368, 353] on div at bounding box center [1332, 298] width 381 height 392
click at [1433, 18] on body "Support Log Out Map Beta Calendar Book New Appointment American Chevrolet *****…" at bounding box center [761, 392] width 1522 height 784
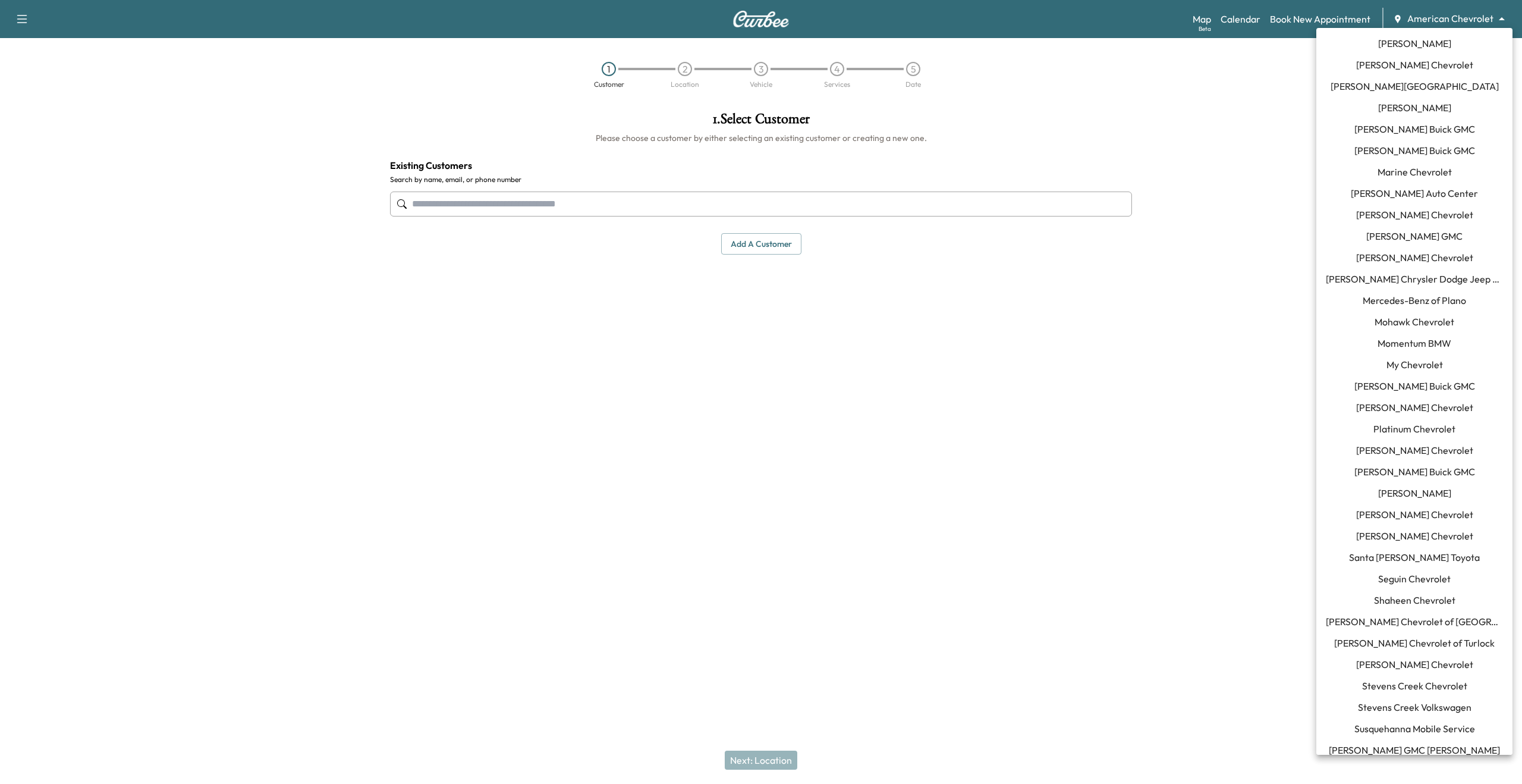
scroll to position [589, 0]
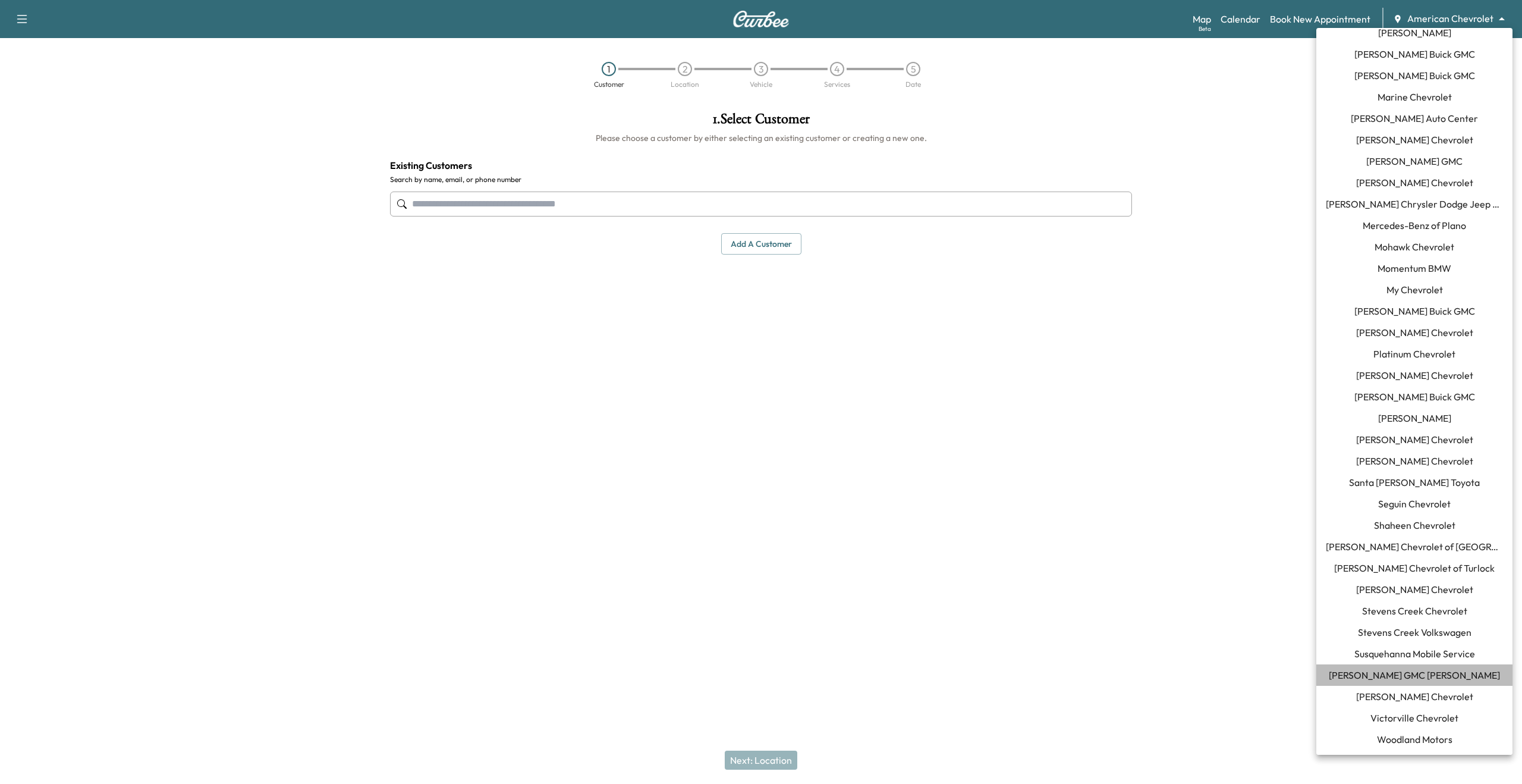
click at [1447, 679] on span "[PERSON_NAME] GMC [PERSON_NAME]" at bounding box center [1415, 674] width 171 height 14
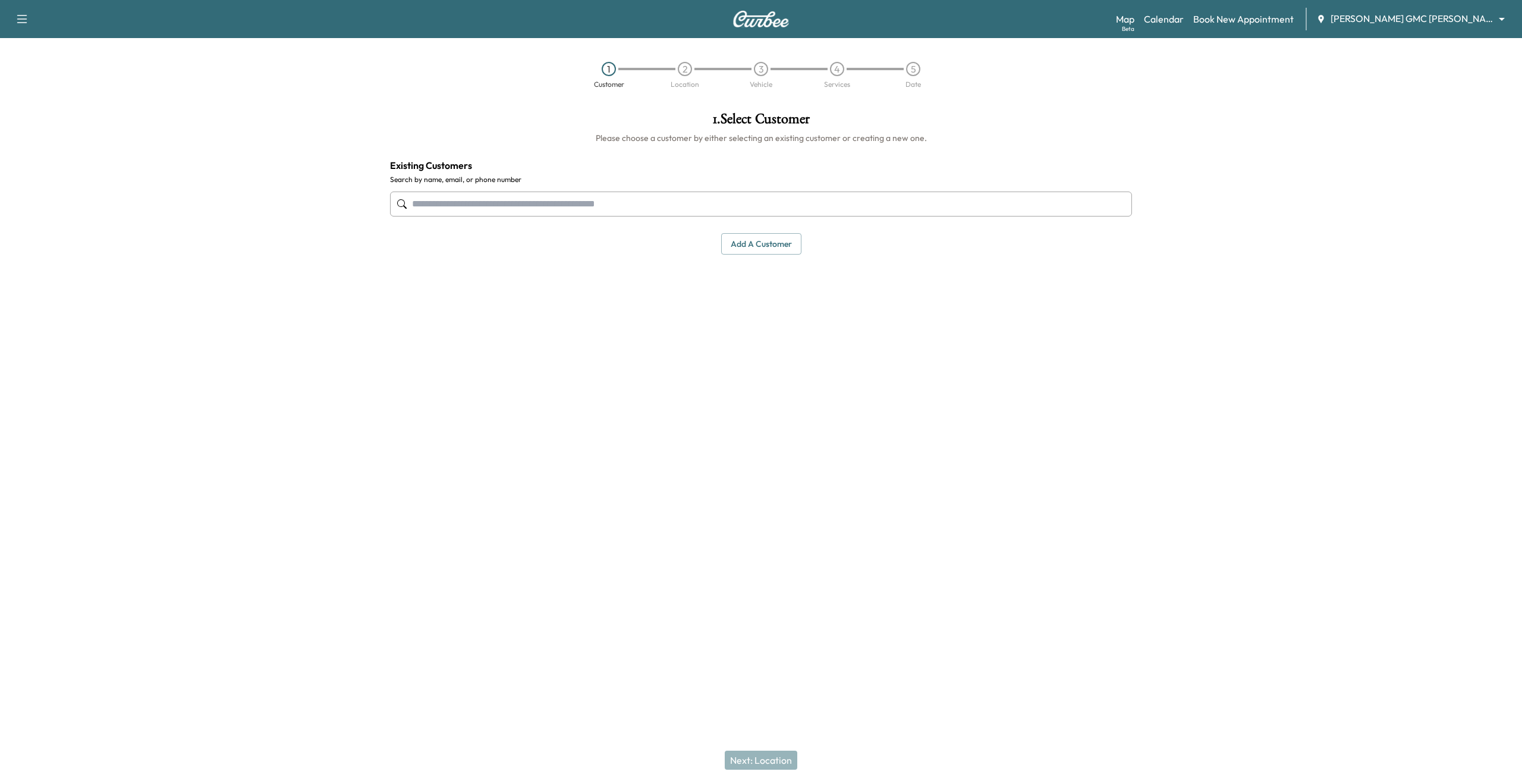
click at [1224, 485] on div at bounding box center [1332, 298] width 381 height 392
click at [1286, 121] on div at bounding box center [1332, 298] width 381 height 392
click at [1111, 127] on h1 "1 . Select Customer" at bounding box center [761, 121] width 742 height 20
click at [657, 206] on input "text" at bounding box center [761, 203] width 742 height 25
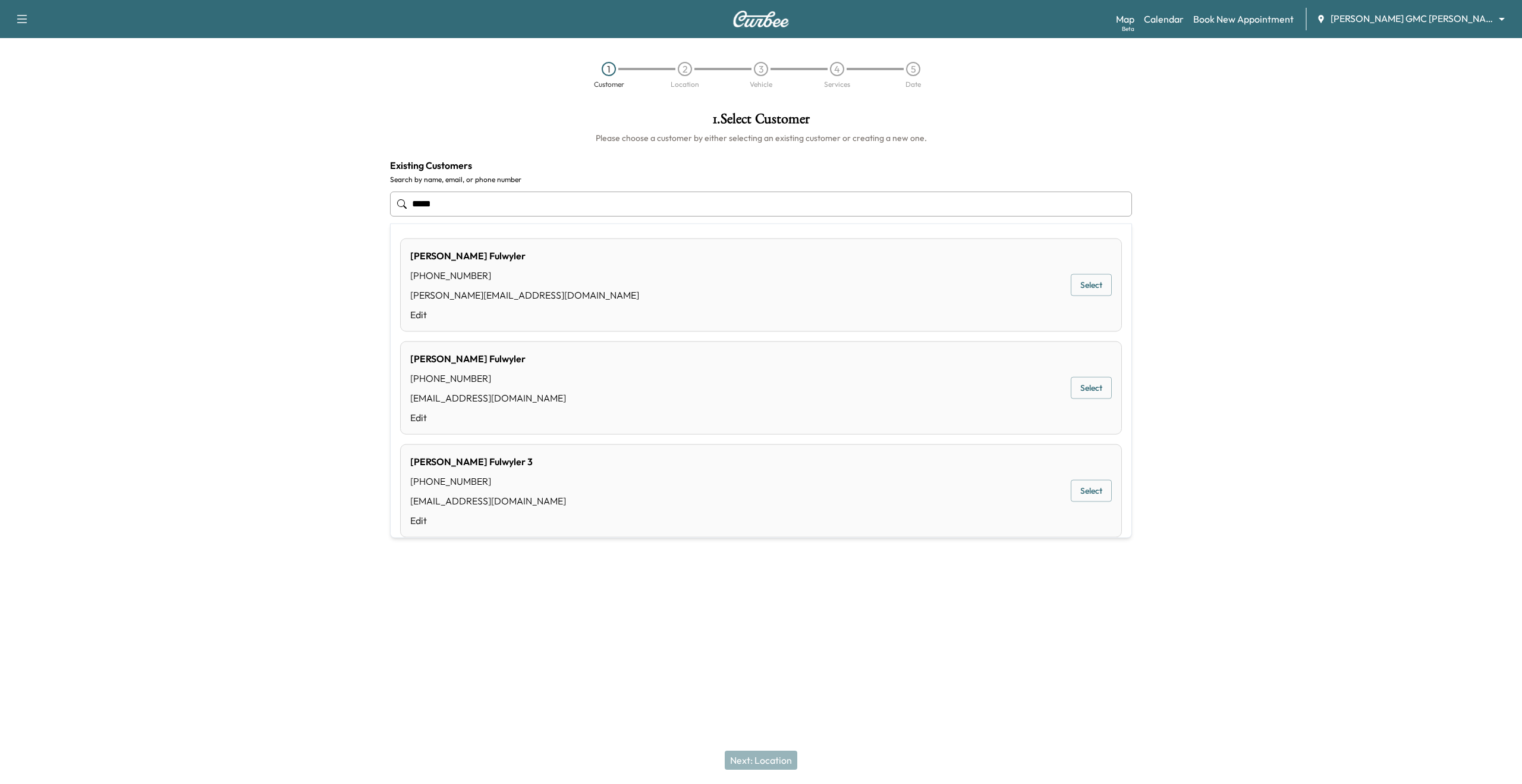
click at [1074, 289] on button "Select" at bounding box center [1091, 285] width 41 height 22
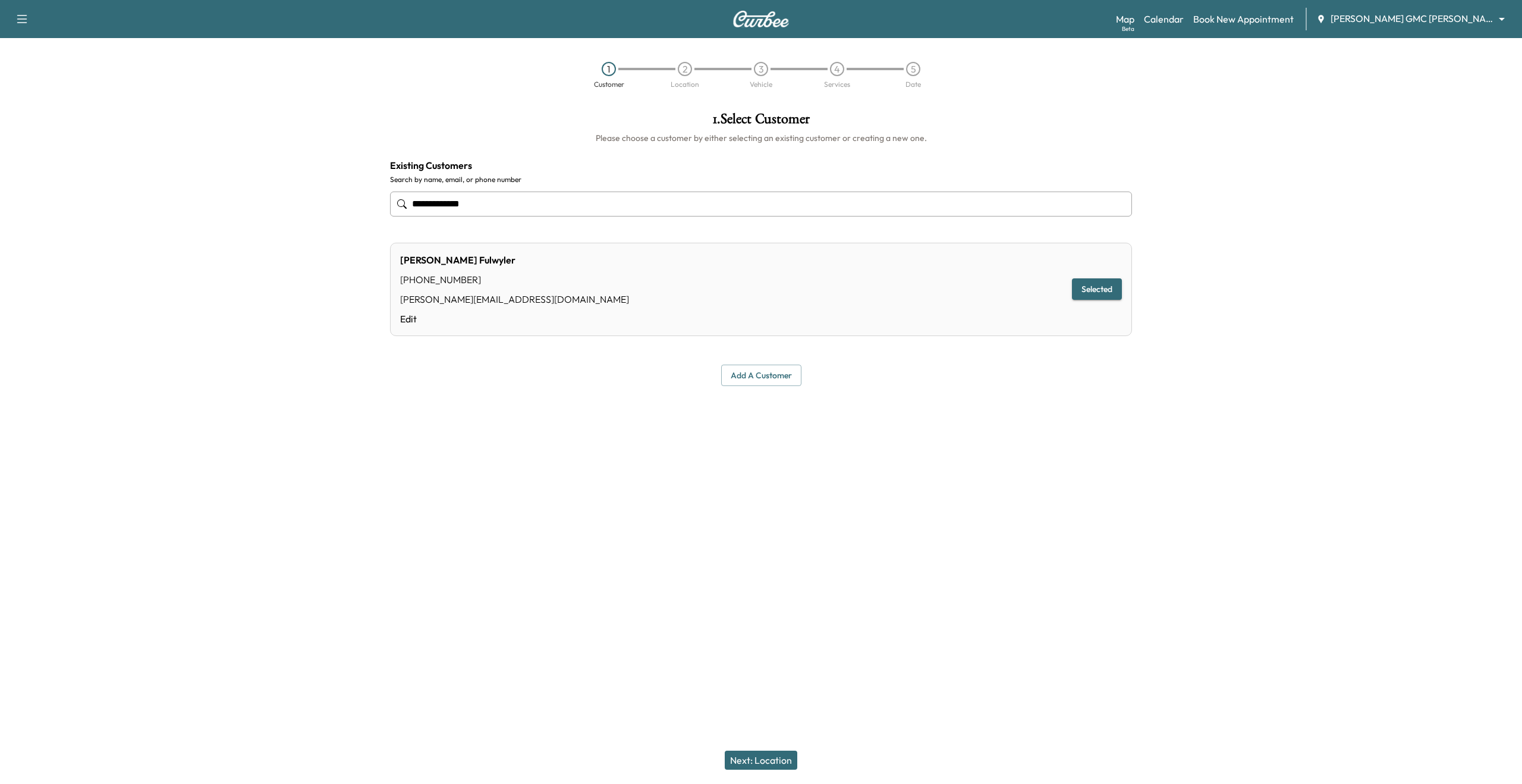
type input "**********"
click at [708, 532] on div "**********" at bounding box center [761, 392] width 1522 height 784
click at [763, 763] on button "Next: Location" at bounding box center [760, 760] width 72 height 19
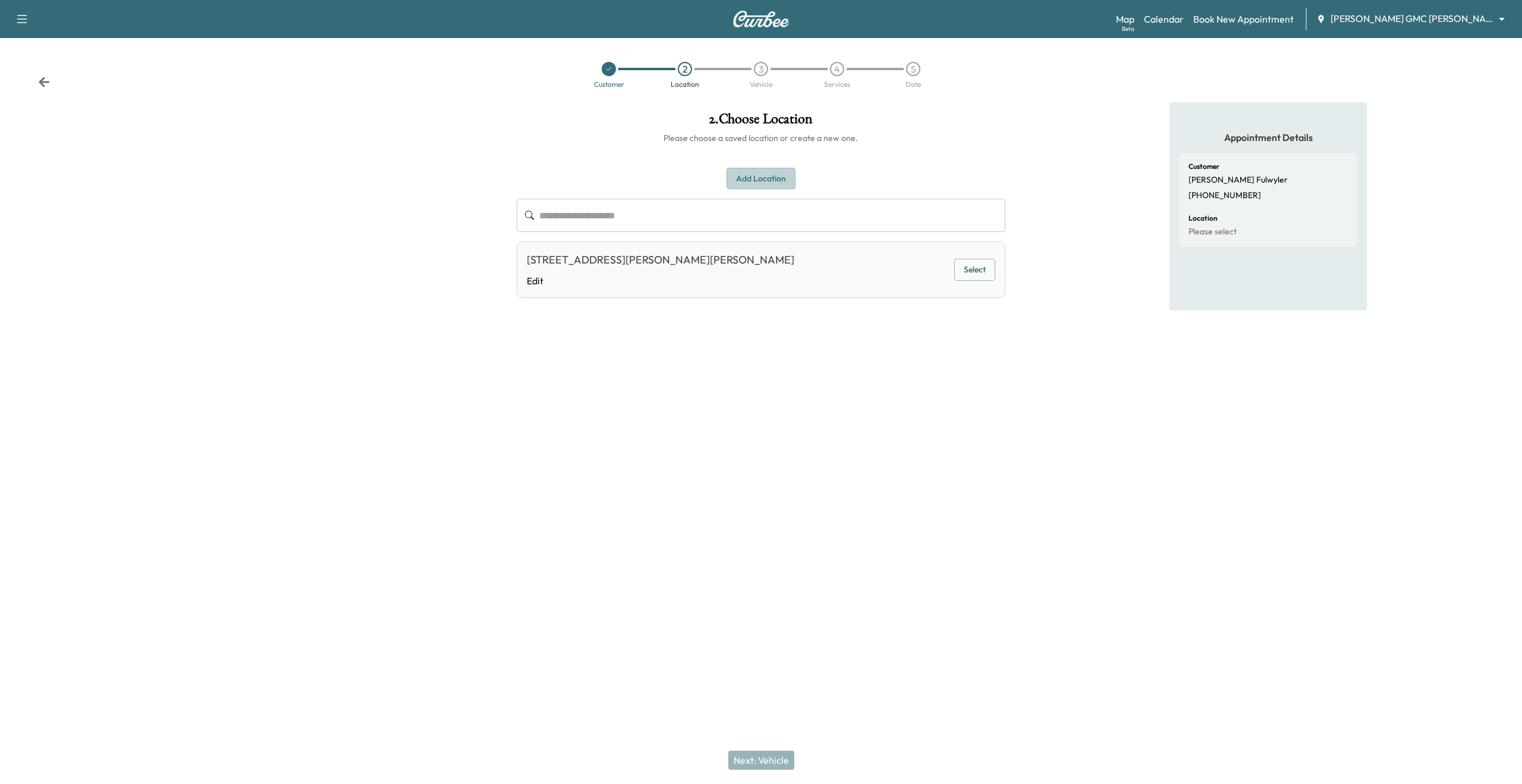
click at [779, 186] on button "Add Location" at bounding box center [761, 179] width 69 height 22
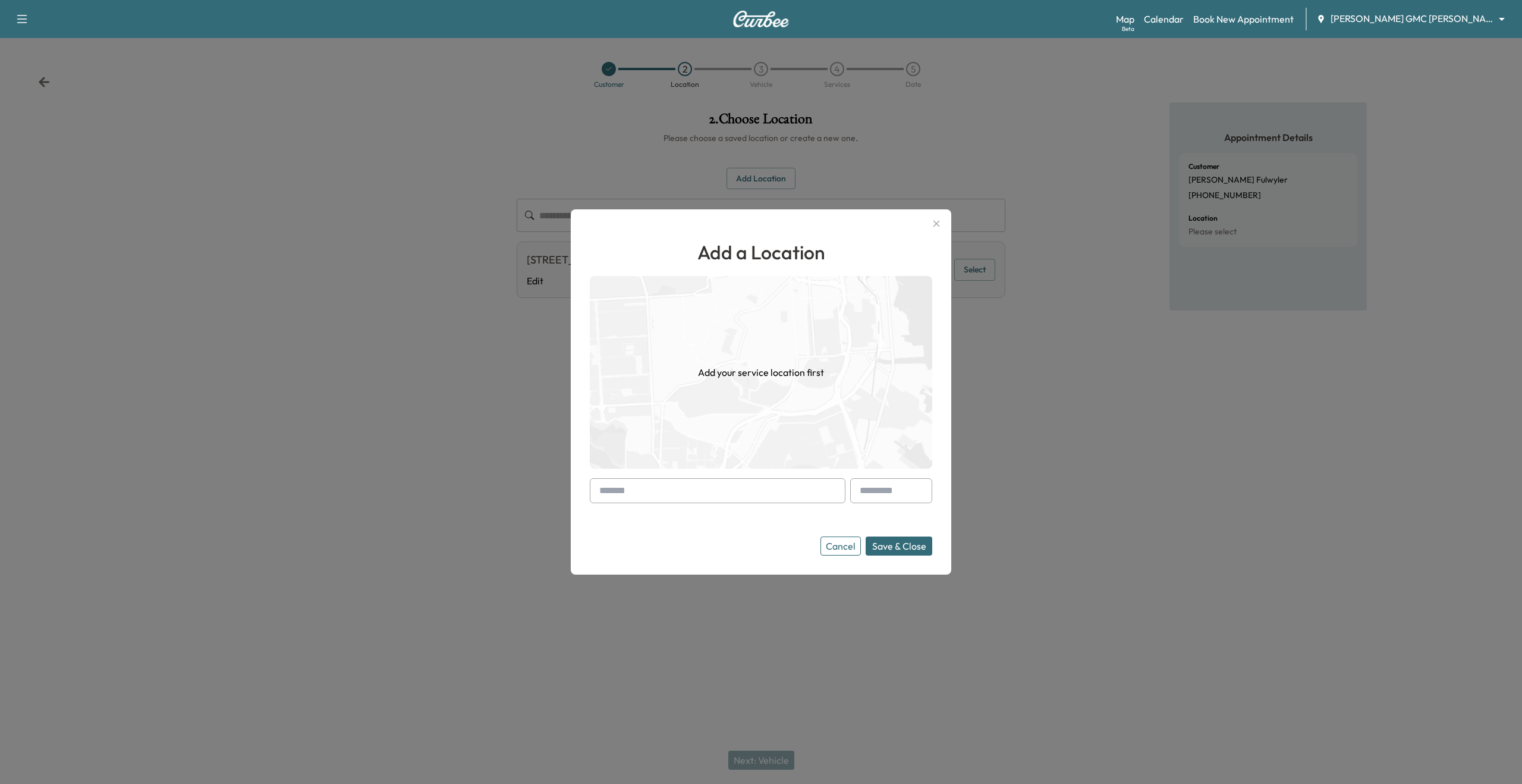
click at [770, 489] on input "text" at bounding box center [717, 490] width 256 height 25
paste input "**********"
type input "**********"
click at [673, 506] on li "[STREET_ADDRESS][PERSON_NAME]" at bounding box center [717, 516] width 255 height 24
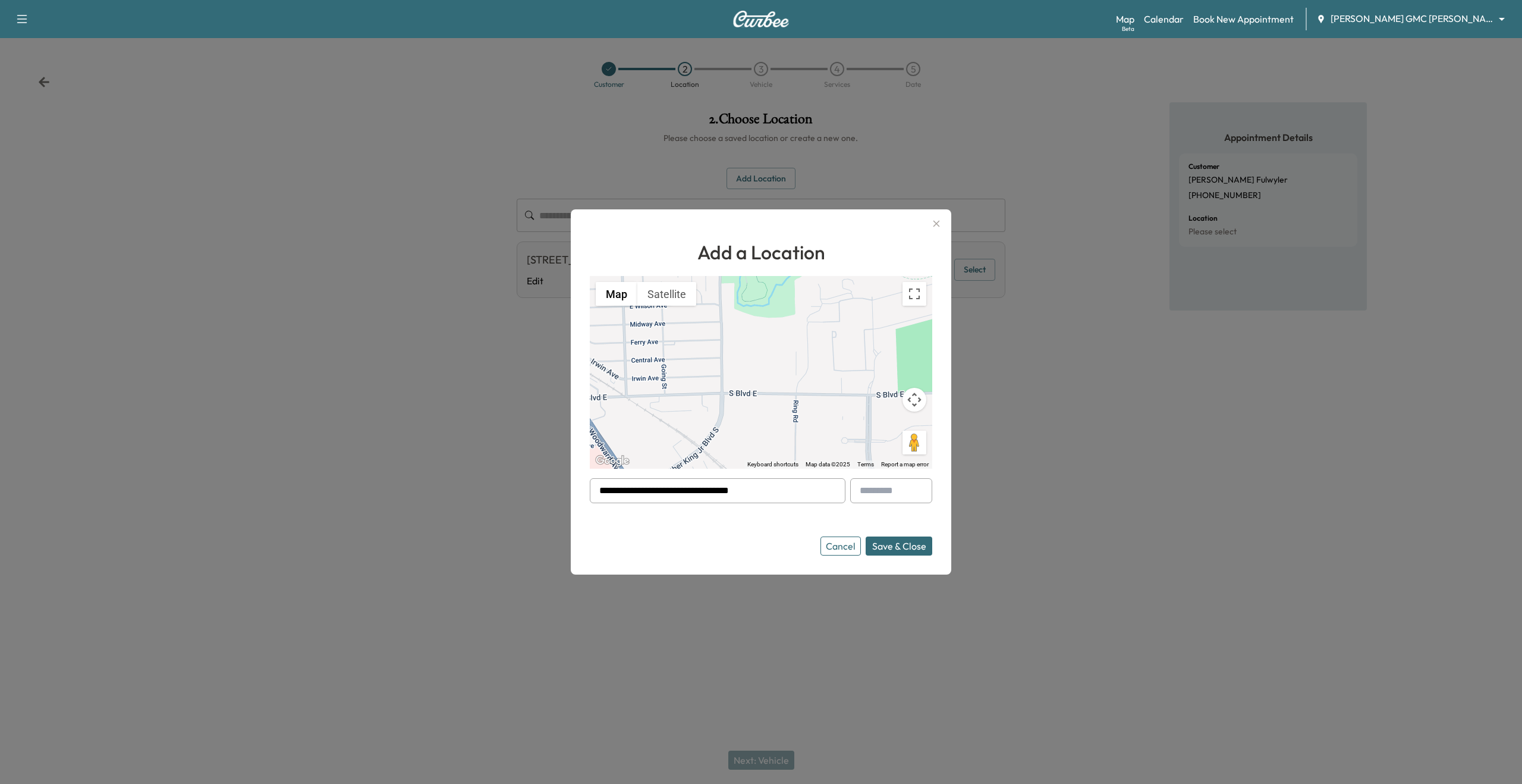
click at [919, 558] on div "**********" at bounding box center [761, 392] width 381 height 365
click at [921, 540] on button "Save & Close" at bounding box center [899, 546] width 67 height 19
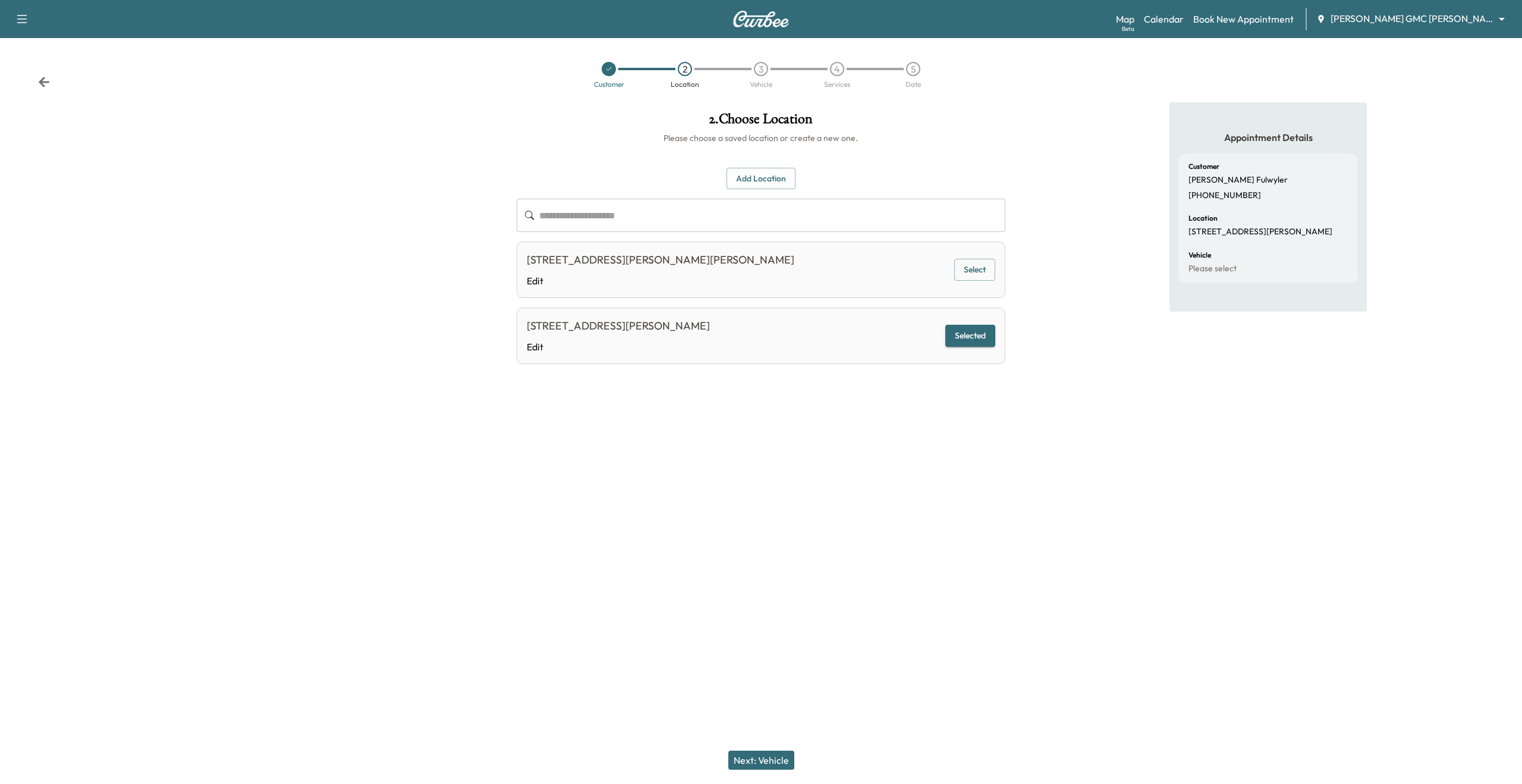
click at [766, 755] on button "Next: Vehicle" at bounding box center [761, 760] width 66 height 19
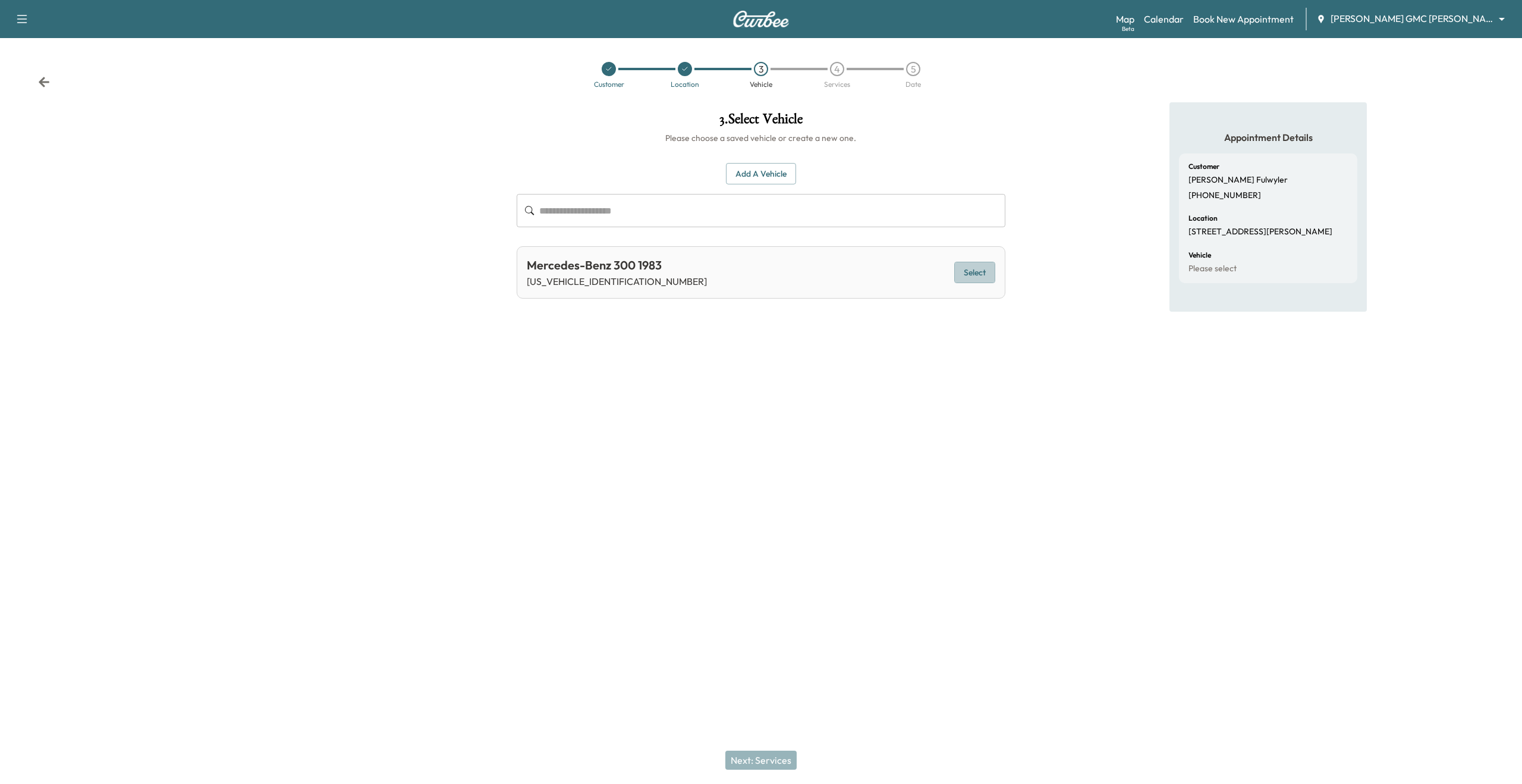
click at [975, 275] on button "Select" at bounding box center [975, 273] width 41 height 22
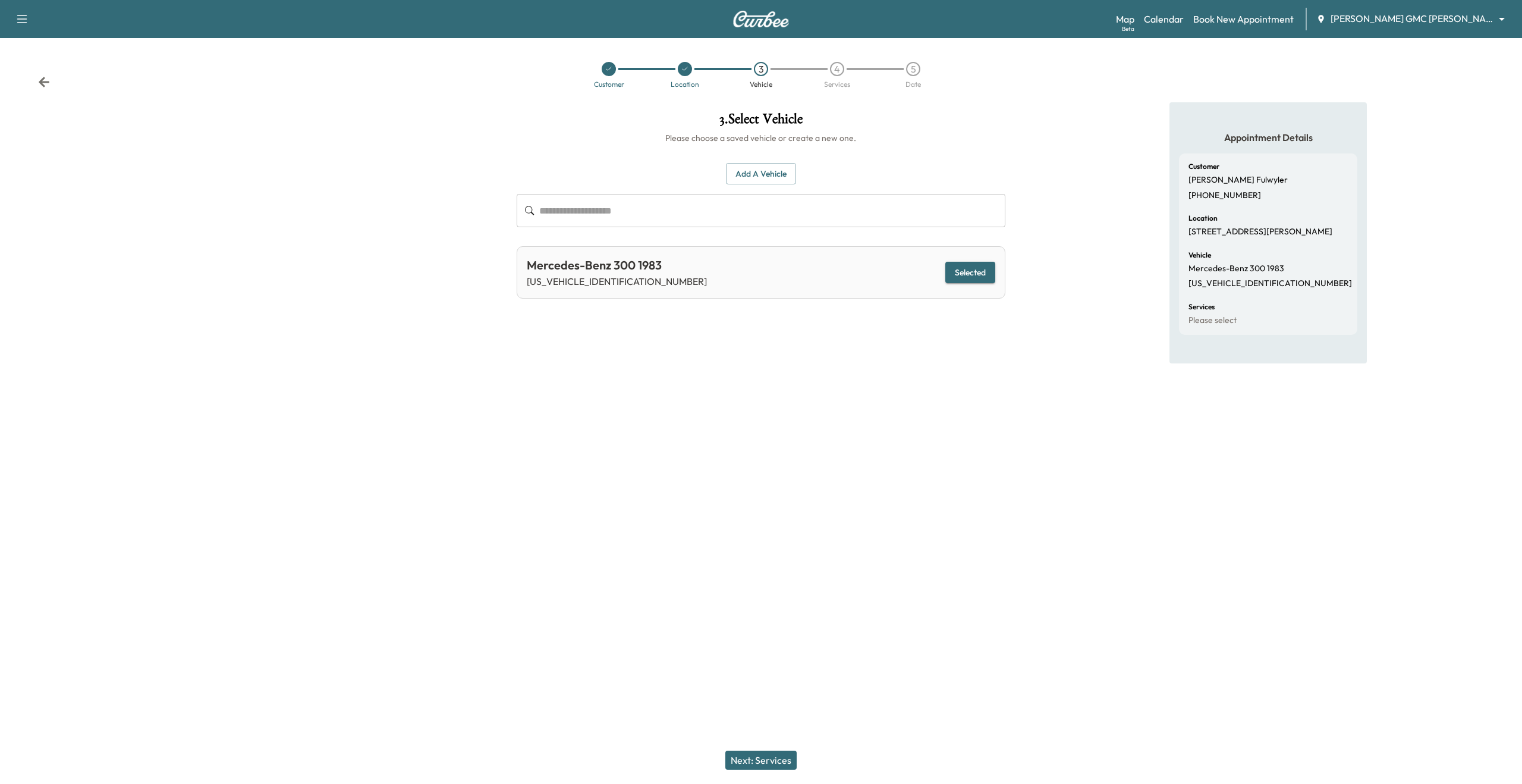
click at [770, 762] on button "Next: Services" at bounding box center [761, 760] width 71 height 19
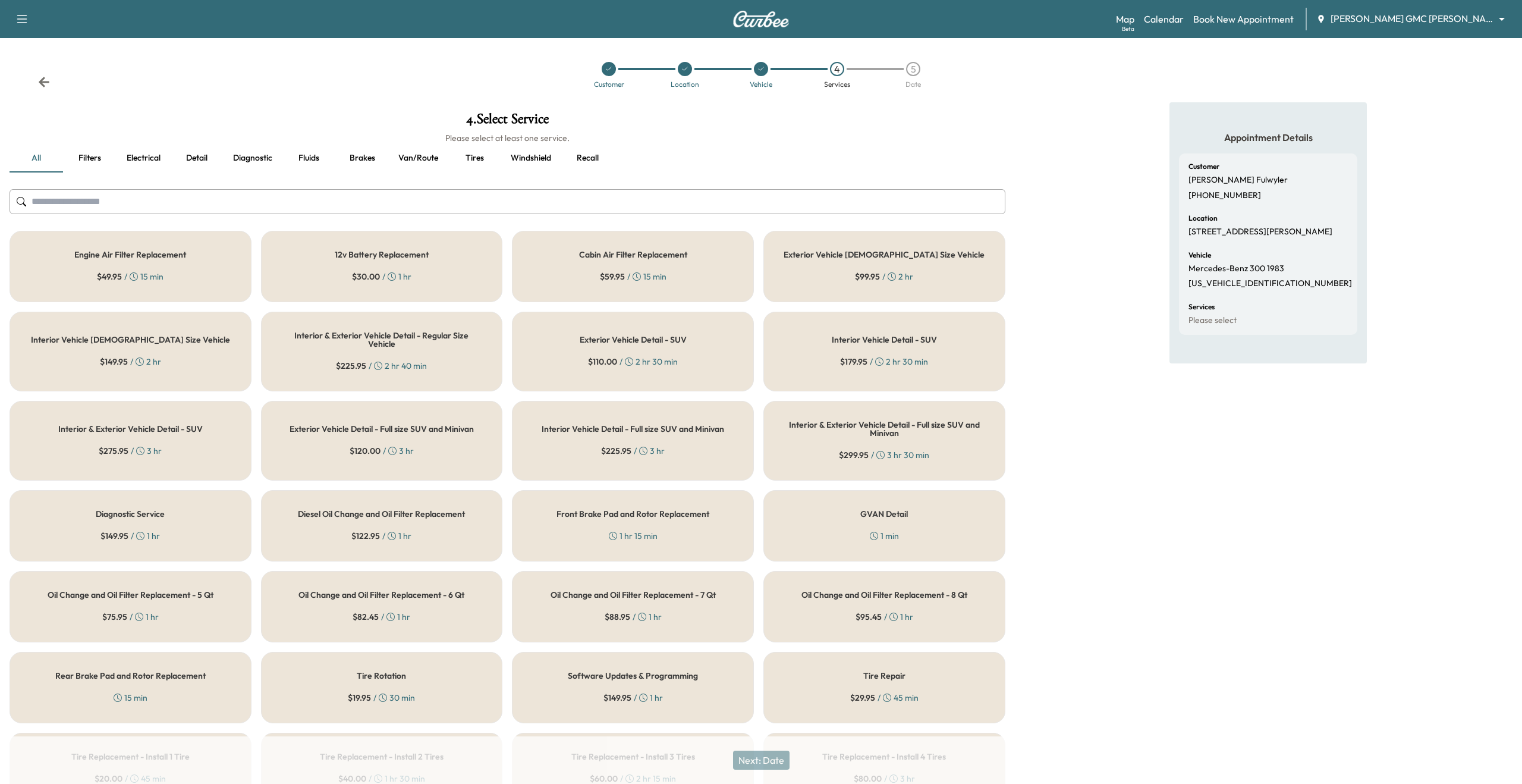
click at [89, 160] on button "Filters" at bounding box center [89, 158] width 53 height 29
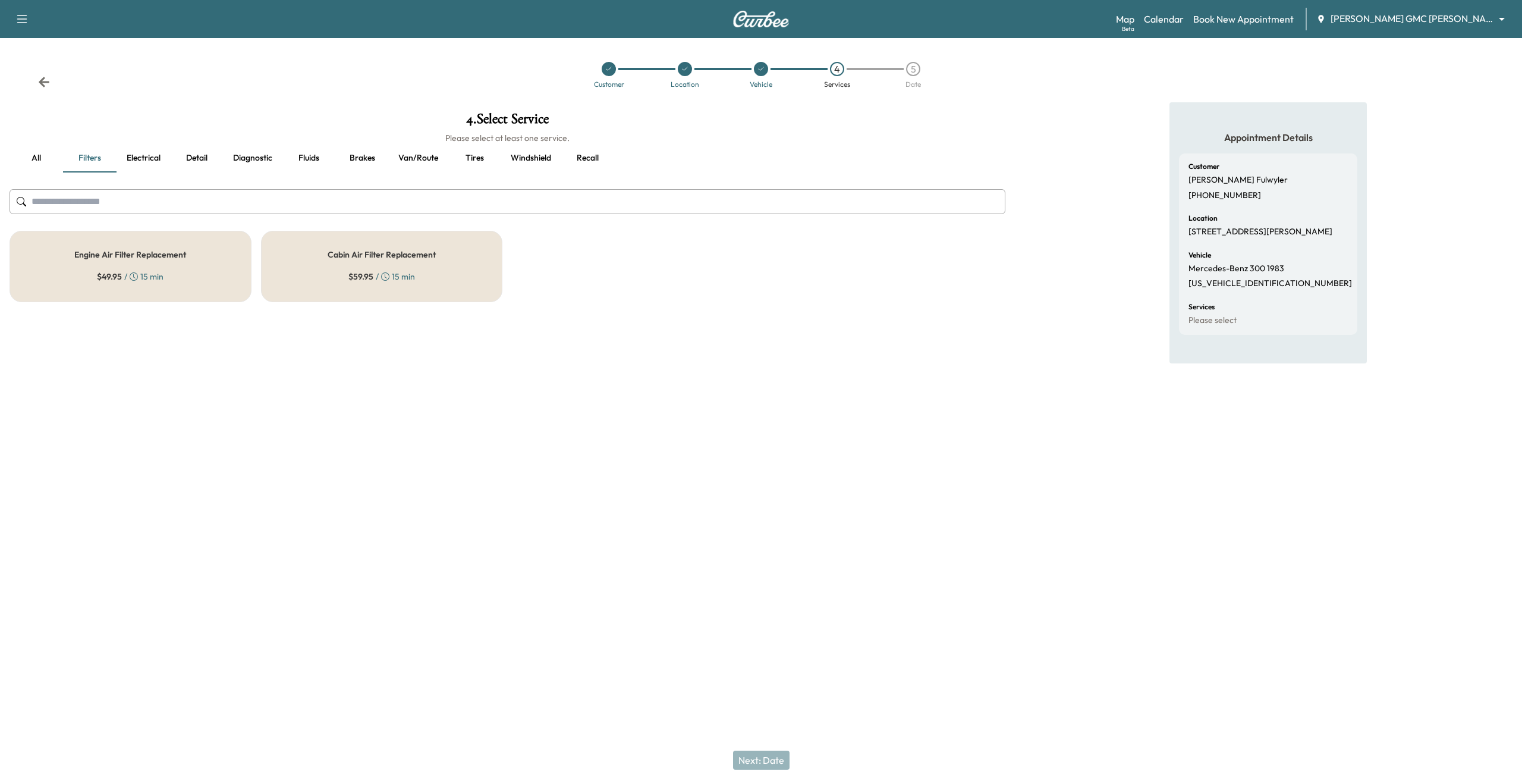
click at [132, 286] on div "Engine Air Filter Replacement $ 49.95 / 15 min" at bounding box center [130, 267] width 242 height 71
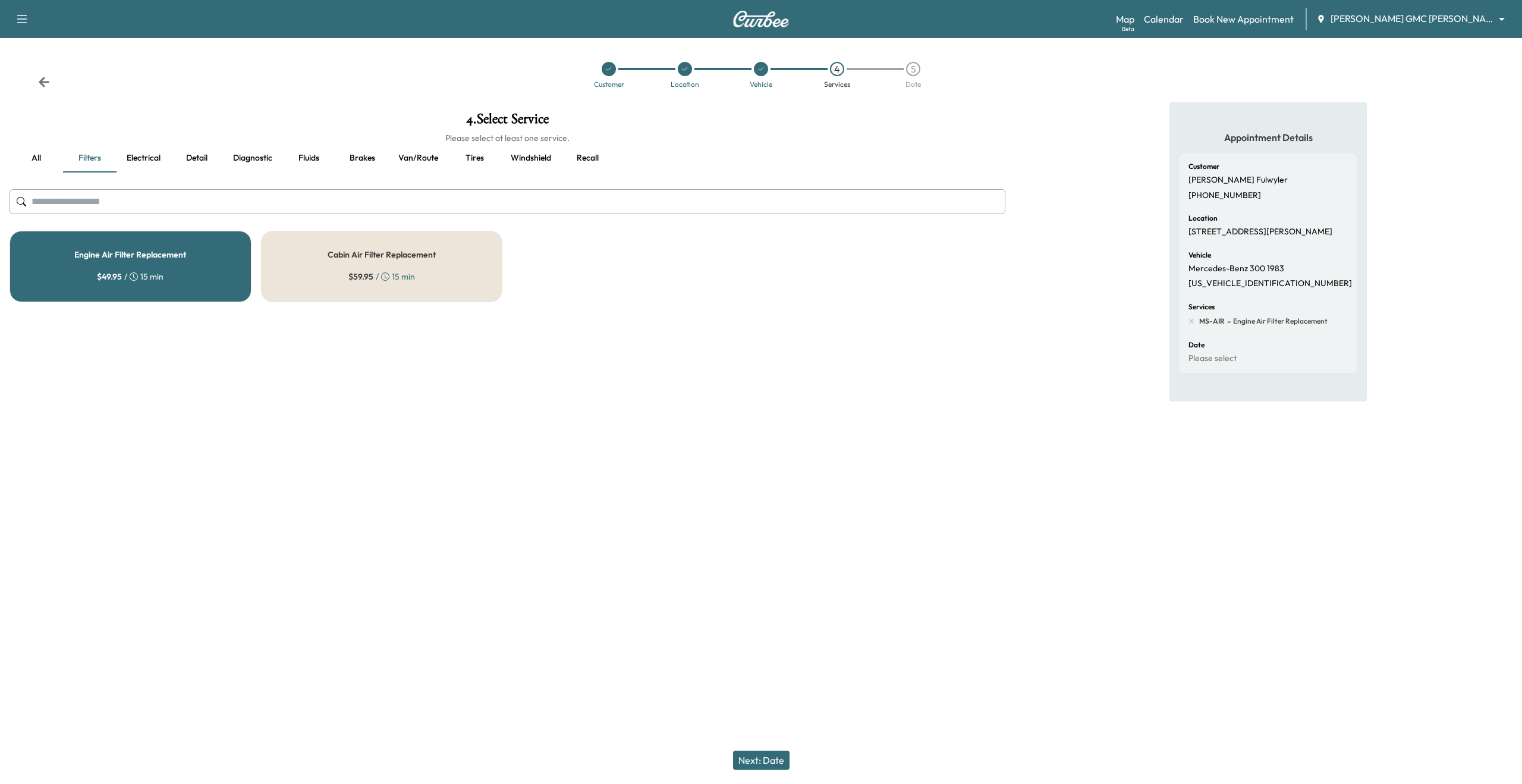
click at [37, 161] on button "all" at bounding box center [36, 158] width 53 height 29
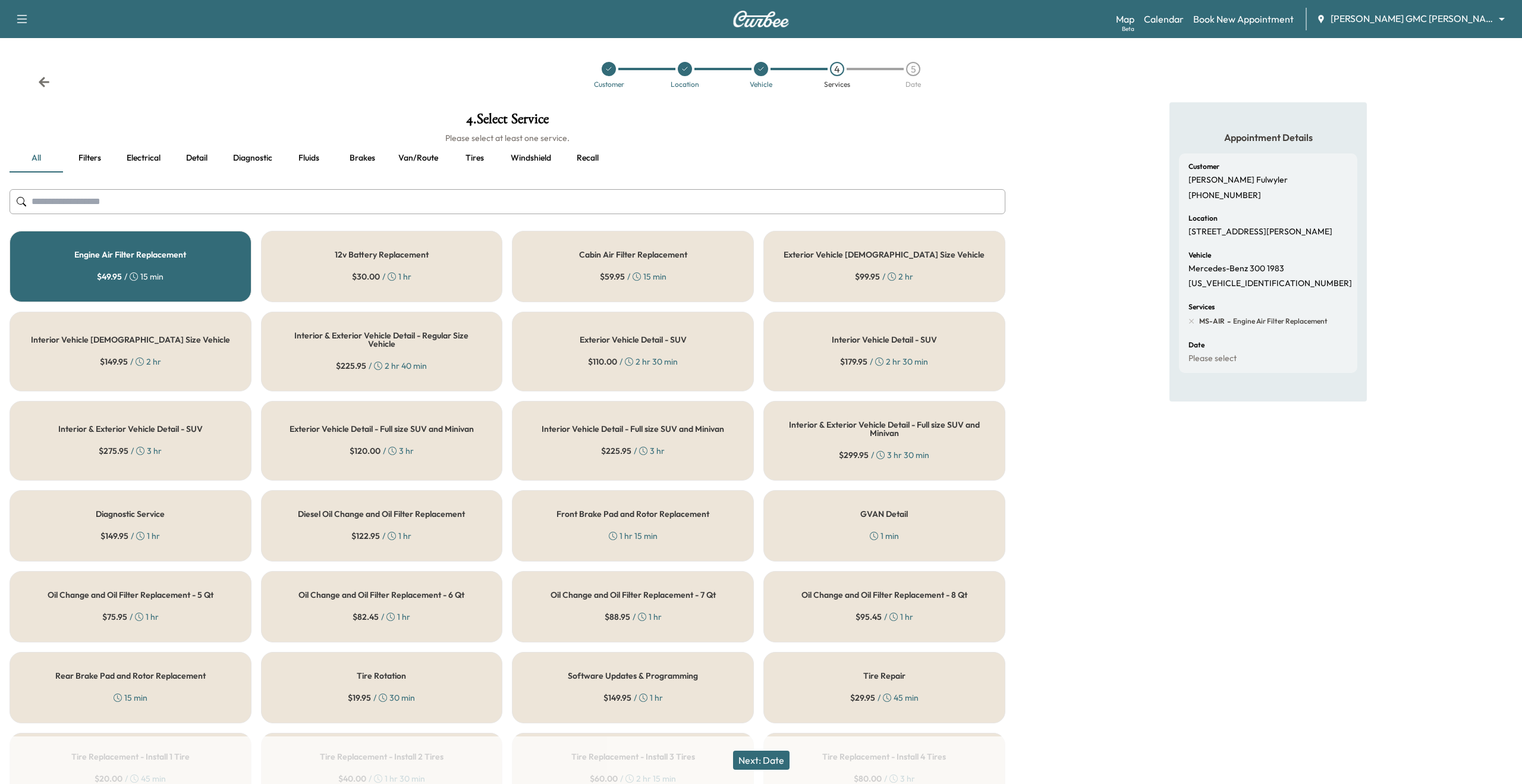
click at [768, 770] on div "Next: Date" at bounding box center [761, 760] width 1522 height 48
click at [766, 766] on button "Next: Date" at bounding box center [761, 760] width 56 height 19
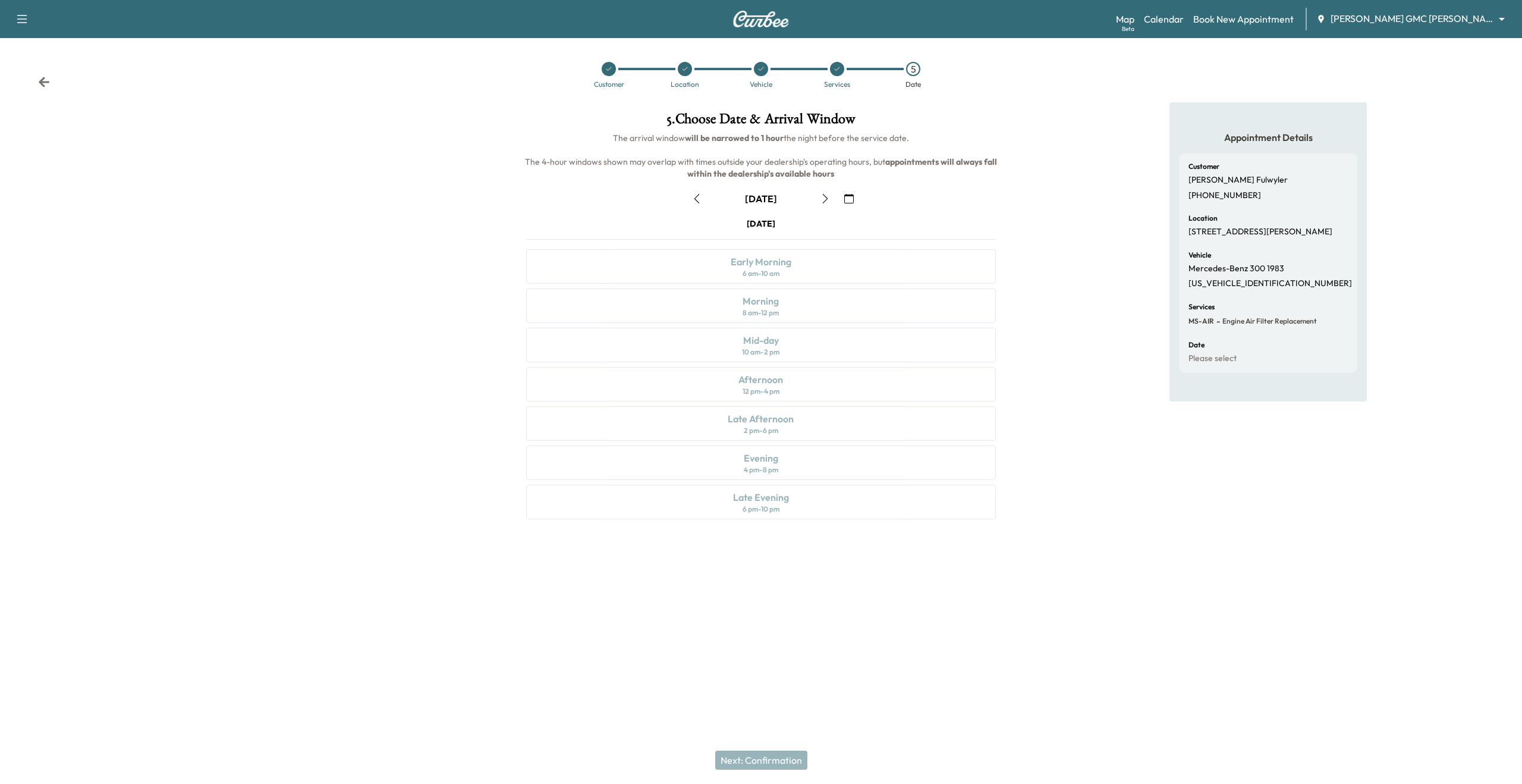
click at [696, 199] on icon "button" at bounding box center [697, 198] width 6 height 10
click at [831, 193] on button "button" at bounding box center [824, 198] width 20 height 19
click at [831, 194] on button "button" at bounding box center [824, 198] width 20 height 19
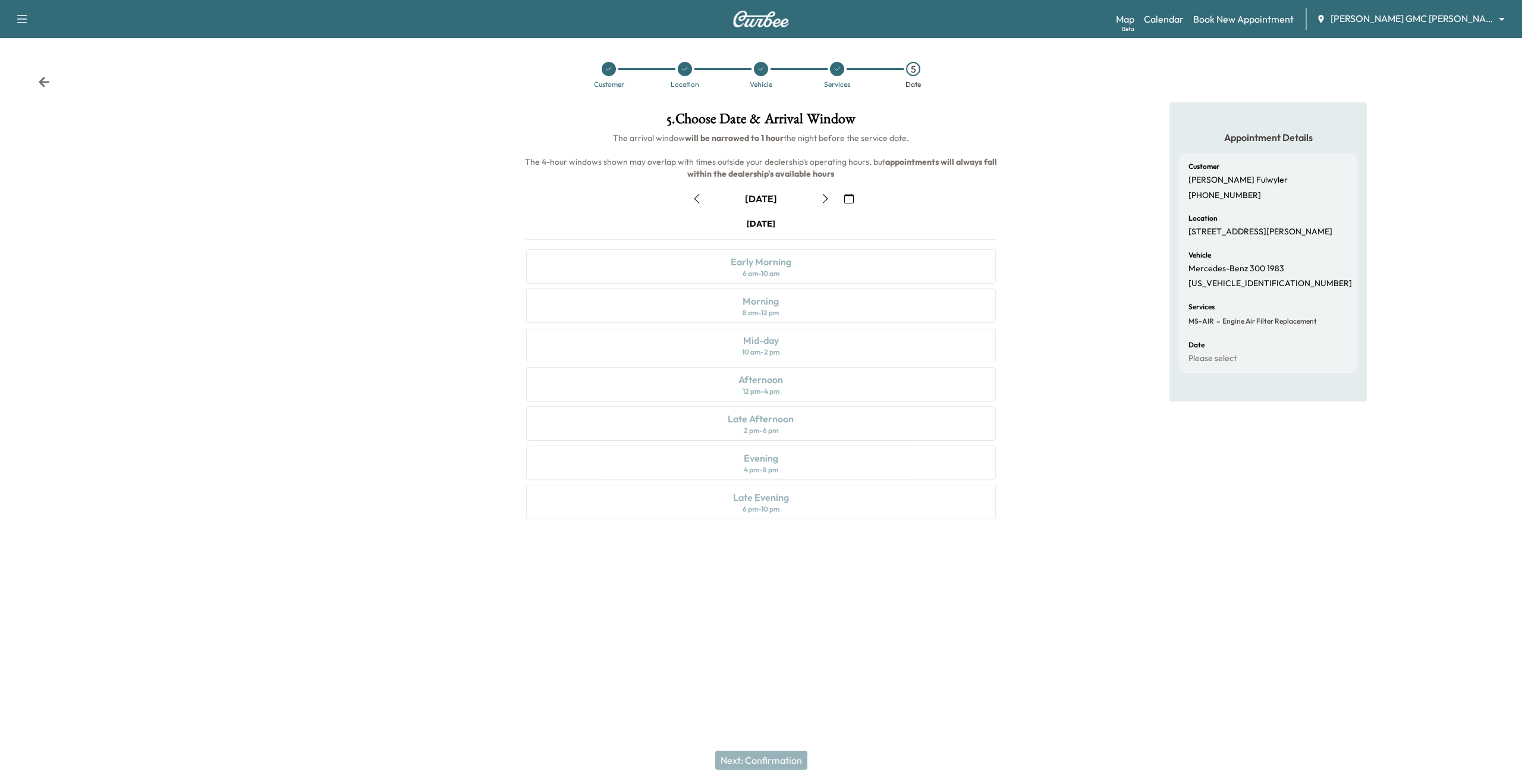
click at [831, 194] on button "button" at bounding box center [824, 198] width 20 height 19
